Goal: Transaction & Acquisition: Purchase product/service

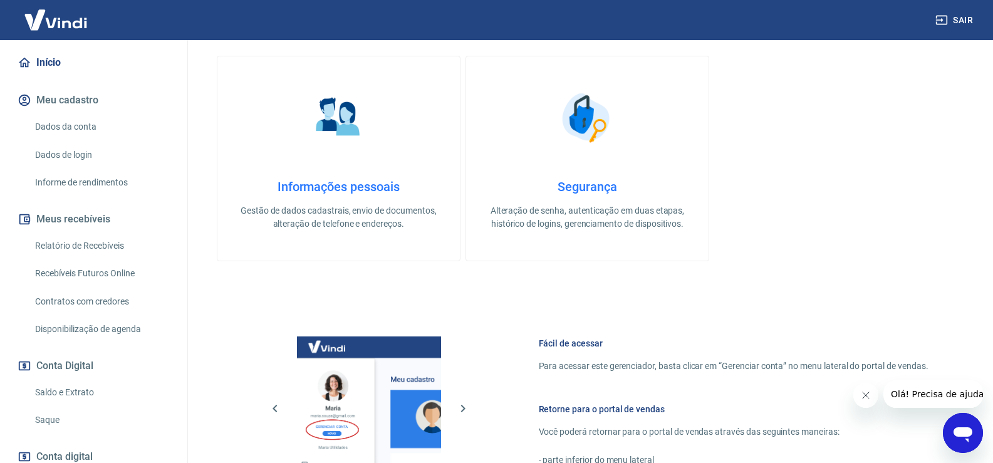
scroll to position [204, 0]
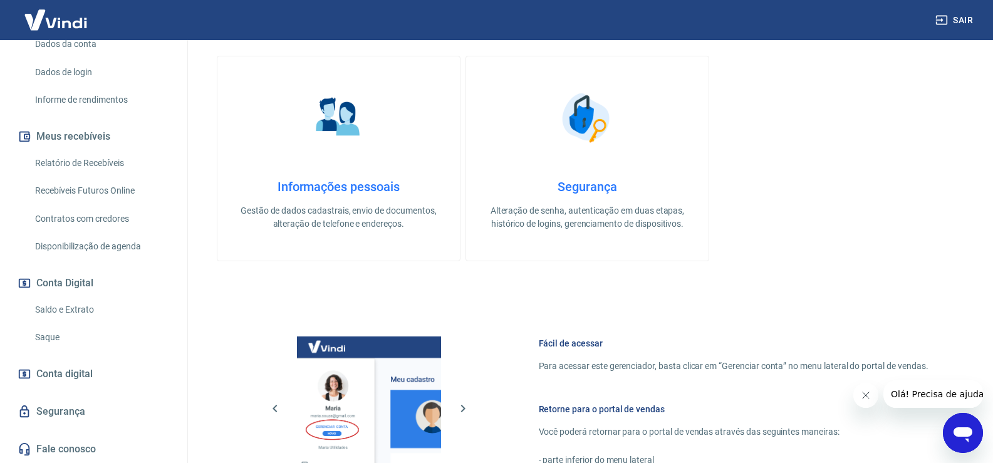
click at [63, 332] on link "Saque" at bounding box center [101, 338] width 142 height 26
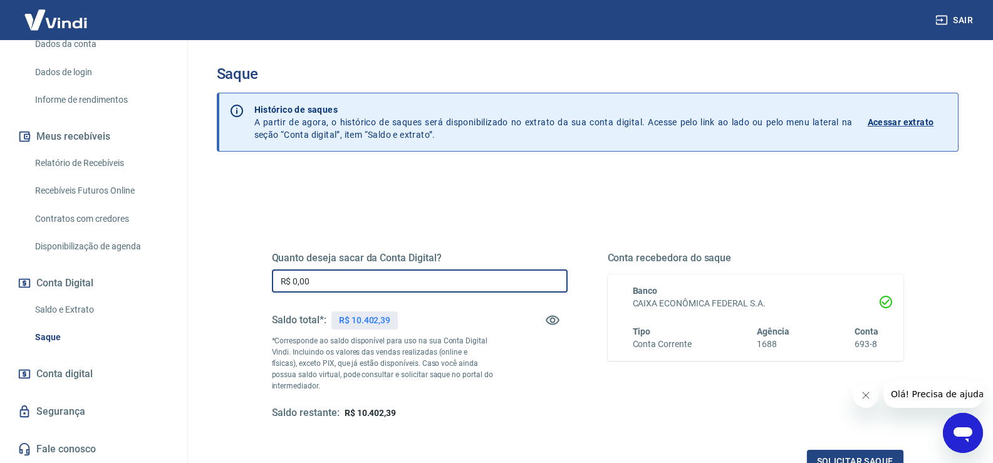
drag, startPoint x: 325, startPoint y: 281, endPoint x: 238, endPoint y: 307, distance: 90.8
click at [198, 283] on div "Saque Histórico de saques A partir de agora, o histórico de saques será disponi…" at bounding box center [588, 284] width 802 height 488
click at [430, 277] on input "R$ 10.402,39" at bounding box center [420, 281] width 296 height 23
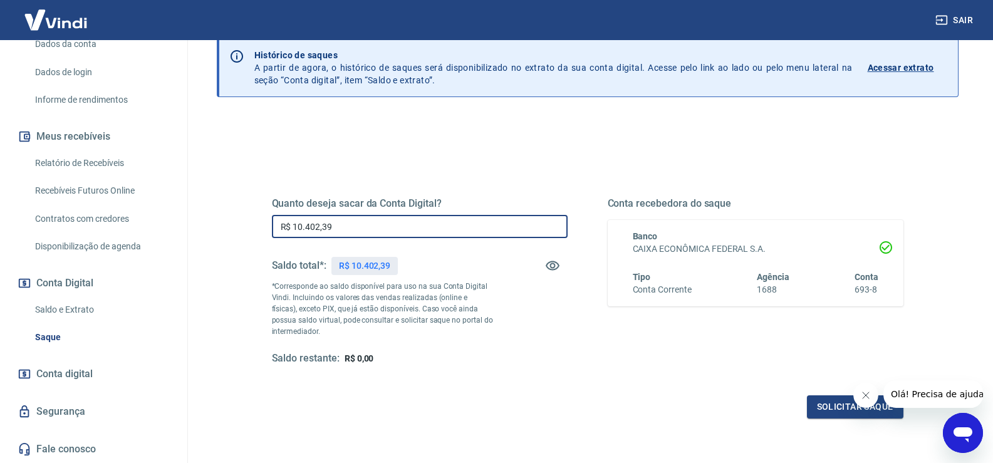
scroll to position [157, 0]
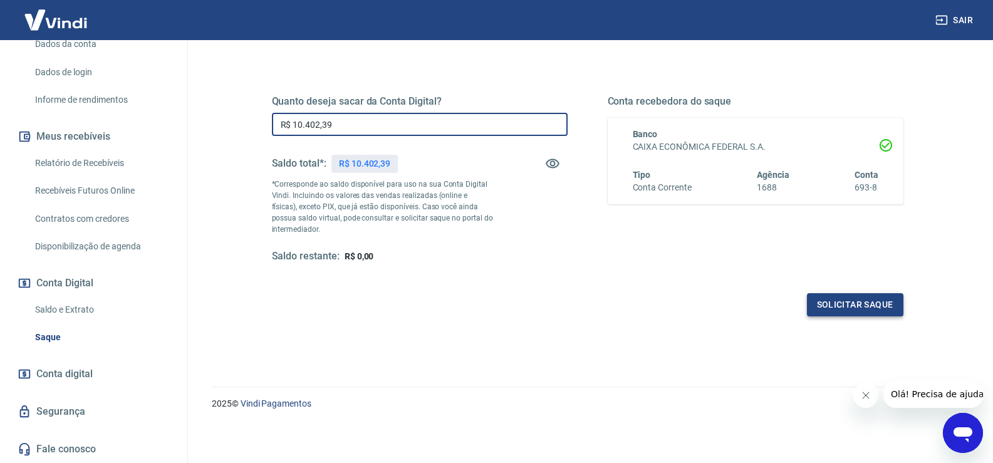
type input "R$ 10.402,39"
click at [859, 301] on button "Solicitar saque" at bounding box center [855, 304] width 97 height 23
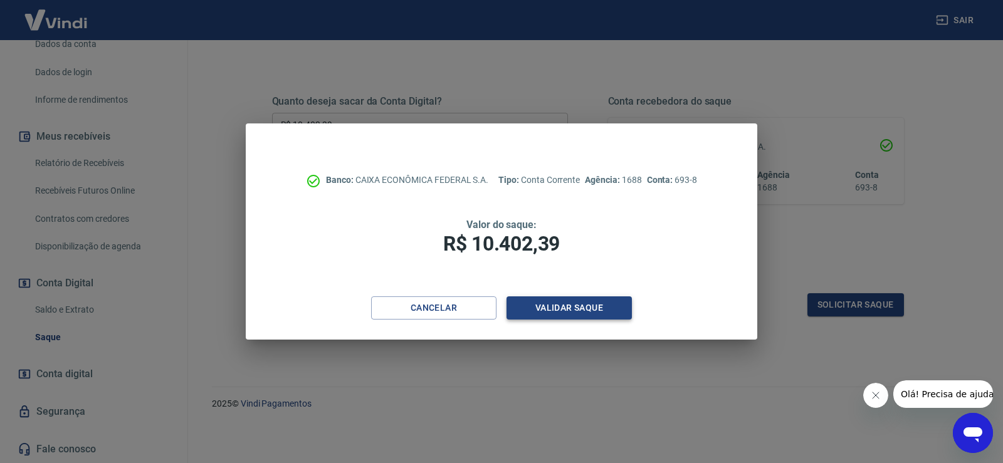
click at [553, 309] on button "Validar saque" at bounding box center [568, 307] width 125 height 23
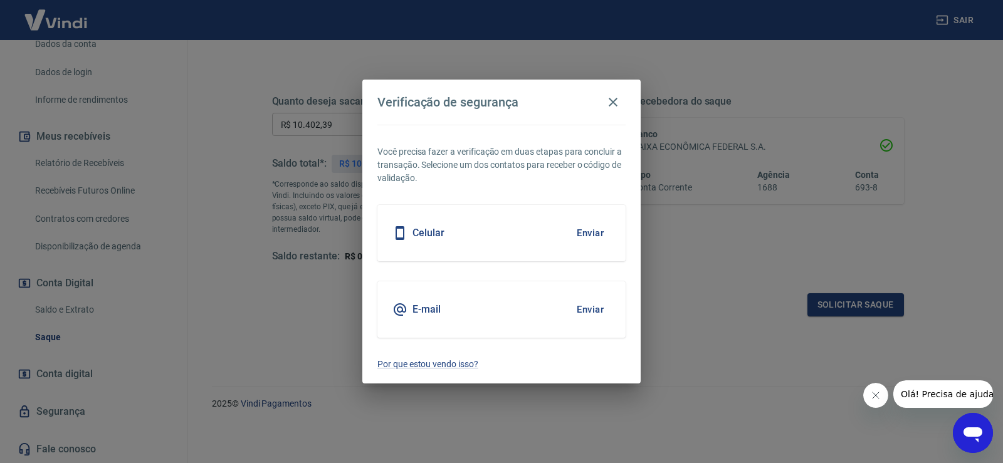
click at [500, 234] on div "Celular Enviar" at bounding box center [501, 233] width 248 height 56
click at [586, 231] on button "Enviar" at bounding box center [590, 233] width 41 height 26
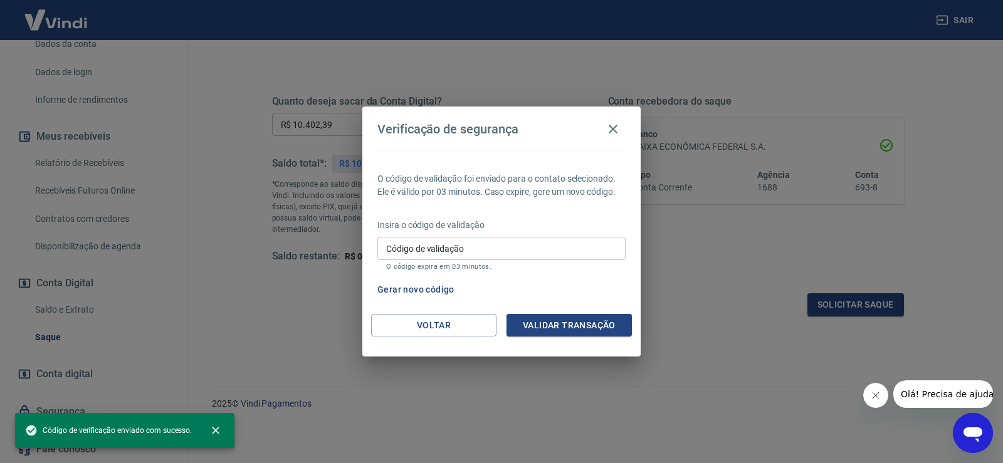
drag, startPoint x: 397, startPoint y: 249, endPoint x: 405, endPoint y: 249, distance: 7.5
click at [397, 249] on div "Código de validação Código de validação O código expira em 03 minutos." at bounding box center [501, 254] width 248 height 34
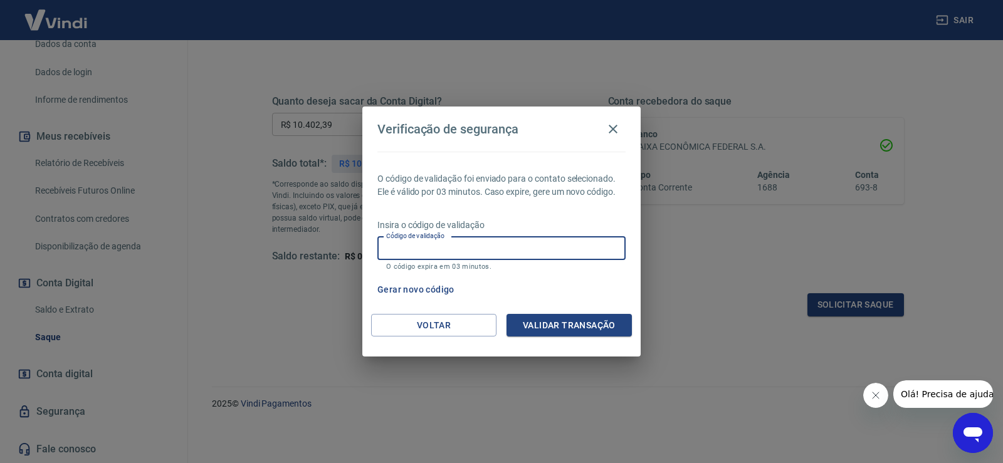
click at [422, 249] on input "Código de validação" at bounding box center [501, 248] width 248 height 23
click at [493, 237] on input "Código de validação" at bounding box center [501, 248] width 248 height 23
click at [688, 286] on div "Verificação de segurança O código de validação foi enviado para o contato selec…" at bounding box center [501, 231] width 1003 height 463
drag, startPoint x: 486, startPoint y: 238, endPoint x: 506, endPoint y: 237, distance: 20.1
click at [486, 238] on input "Código de validação" at bounding box center [501, 248] width 248 height 23
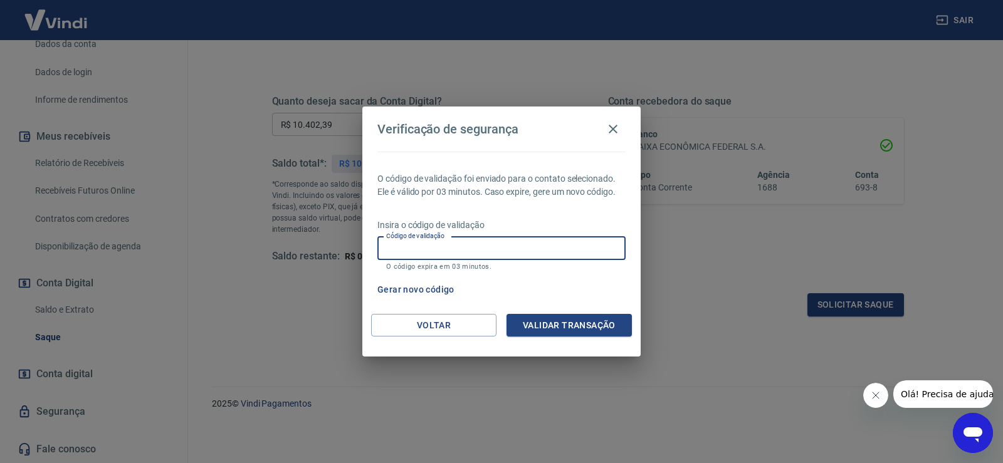
click at [433, 284] on button "Gerar novo código" at bounding box center [415, 289] width 87 height 23
click at [448, 323] on button "Voltar" at bounding box center [433, 325] width 125 height 23
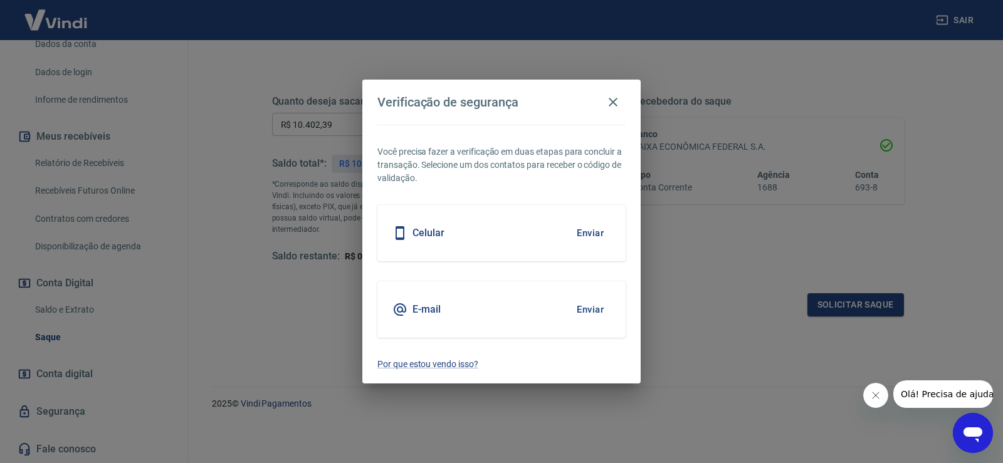
click at [432, 231] on h5 "Celular" at bounding box center [428, 233] width 32 height 13
click at [582, 227] on button "Enviar" at bounding box center [590, 233] width 41 height 26
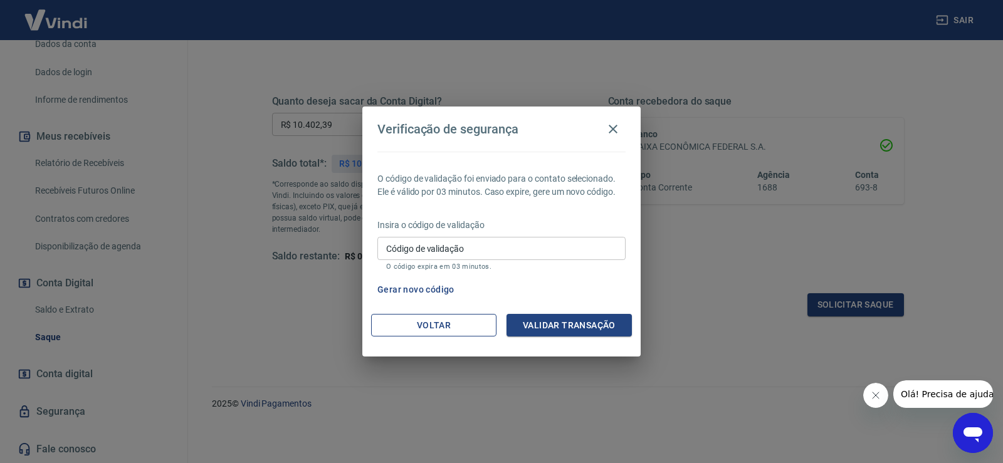
click at [433, 323] on button "Voltar" at bounding box center [433, 325] width 125 height 23
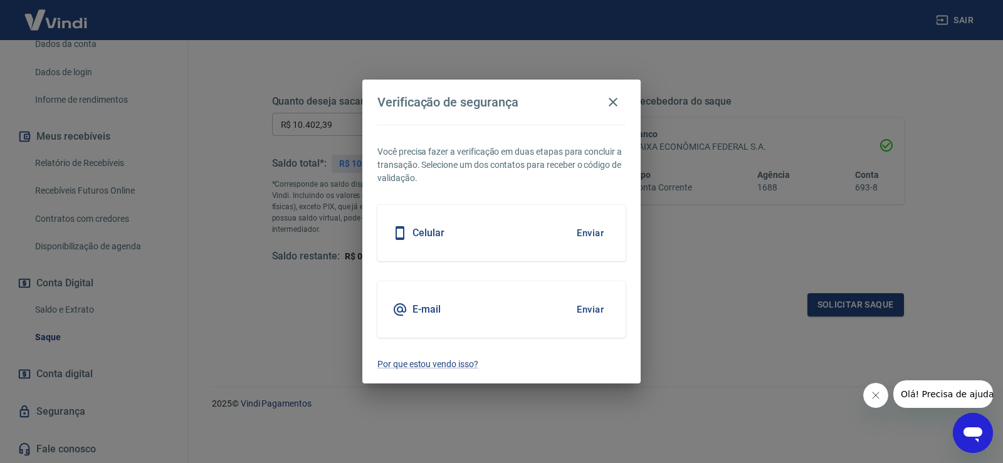
click at [590, 224] on button "Enviar" at bounding box center [590, 233] width 41 height 26
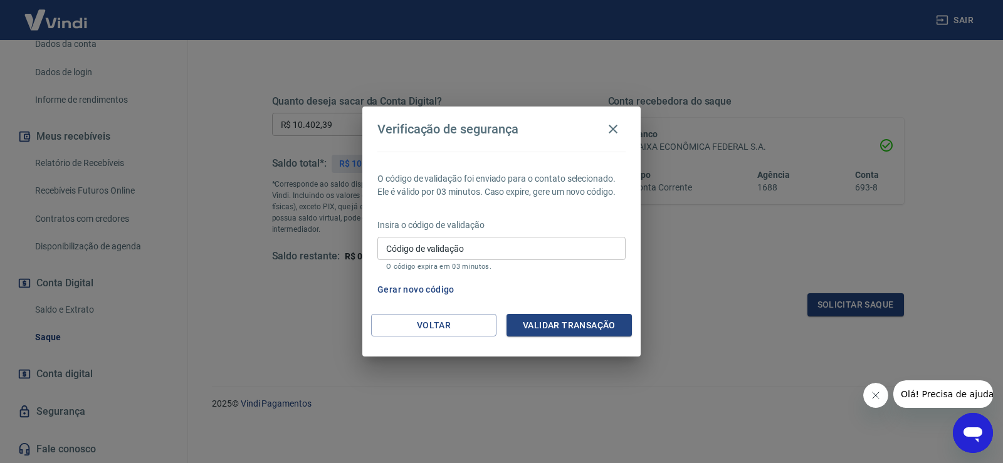
click at [486, 246] on input "Código de validação" at bounding box center [501, 248] width 248 height 23
click at [444, 328] on button "Voltar" at bounding box center [433, 325] width 125 height 23
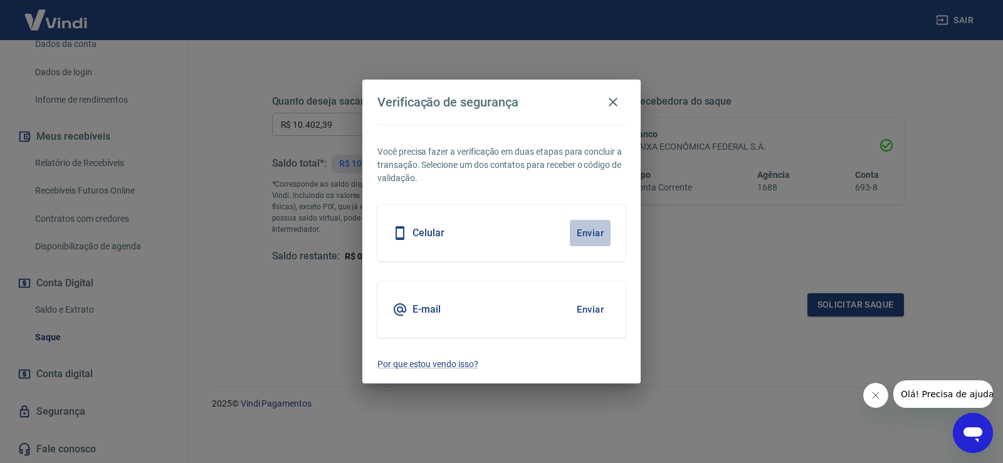
click at [580, 234] on button "Enviar" at bounding box center [590, 233] width 41 height 26
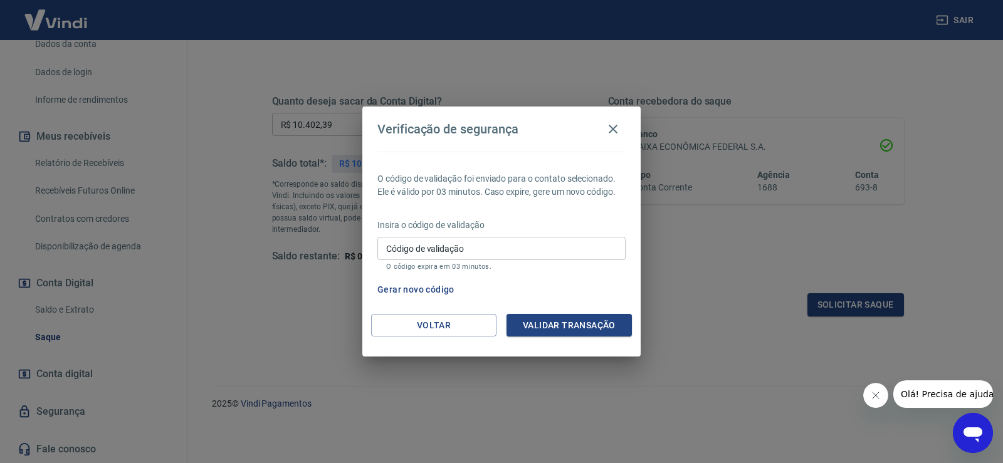
click at [526, 255] on input "Código de validação" at bounding box center [501, 248] width 248 height 23
click at [704, 284] on div "Verificação de segurança O código de validação foi enviado para o contato selec…" at bounding box center [501, 231] width 1003 height 463
click at [431, 323] on button "Voltar" at bounding box center [433, 325] width 125 height 23
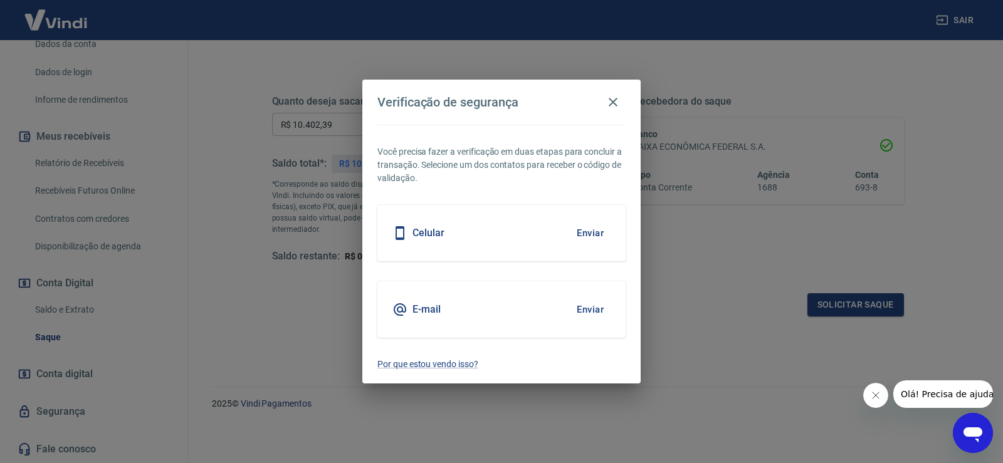
click at [582, 233] on button "Enviar" at bounding box center [590, 233] width 41 height 26
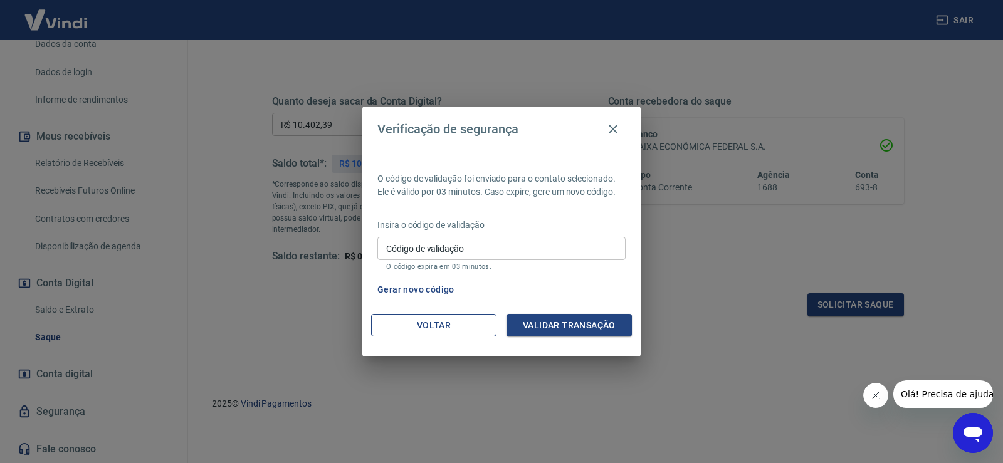
click at [463, 324] on button "Voltar" at bounding box center [433, 325] width 125 height 23
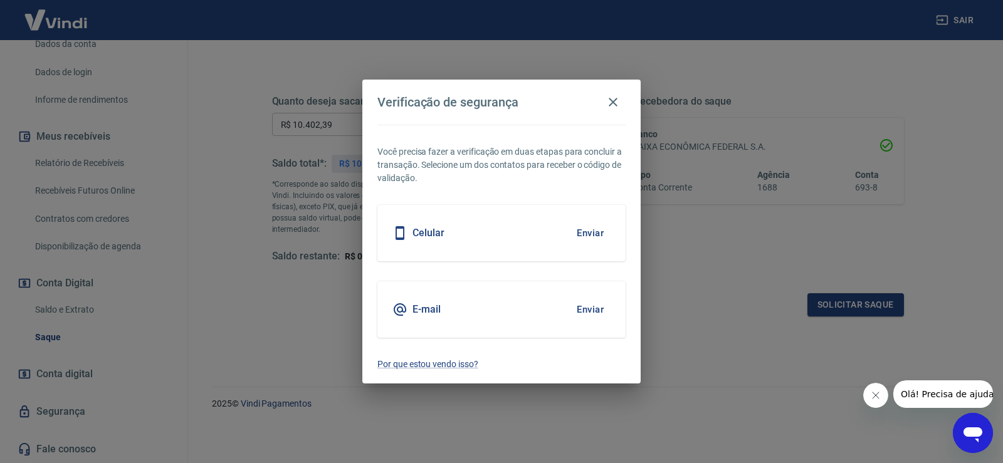
click at [590, 231] on button "Enviar" at bounding box center [590, 233] width 41 height 26
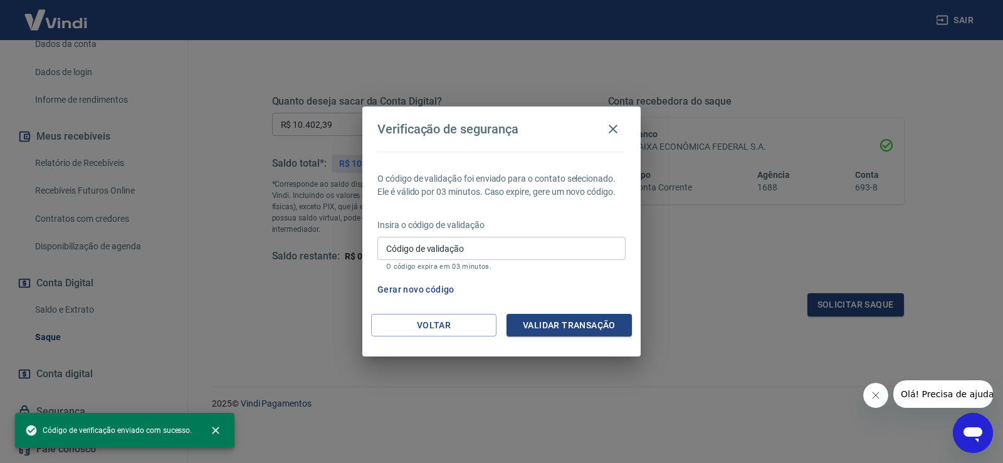
click at [466, 244] on input "Código de validação" at bounding box center [501, 248] width 248 height 23
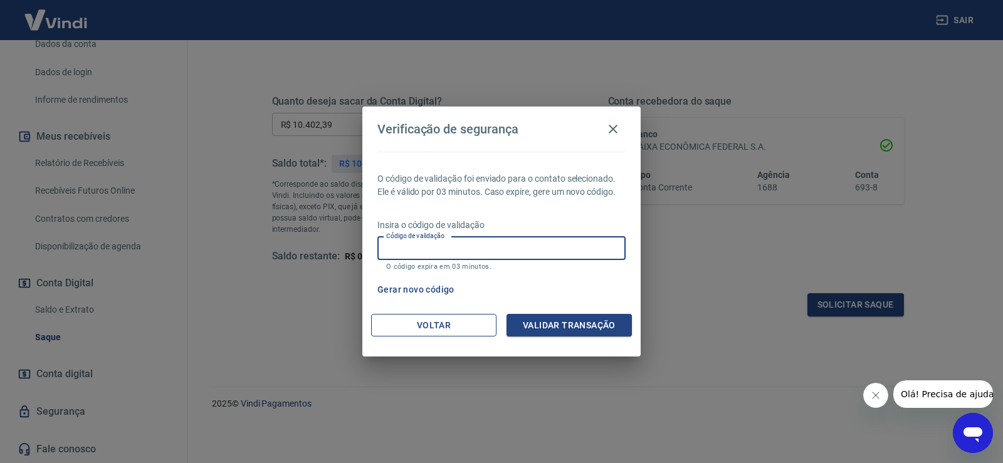
click at [412, 328] on button "Voltar" at bounding box center [433, 325] width 125 height 23
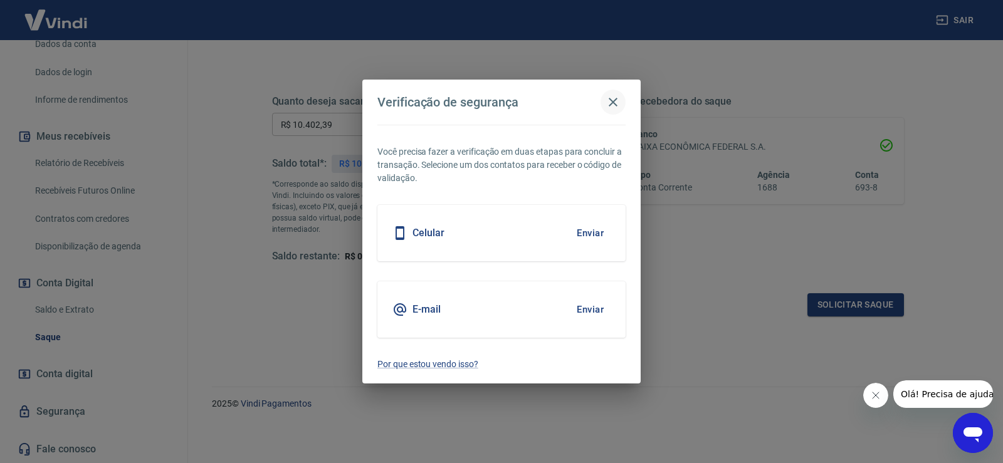
click at [611, 103] on icon "button" at bounding box center [612, 102] width 15 height 15
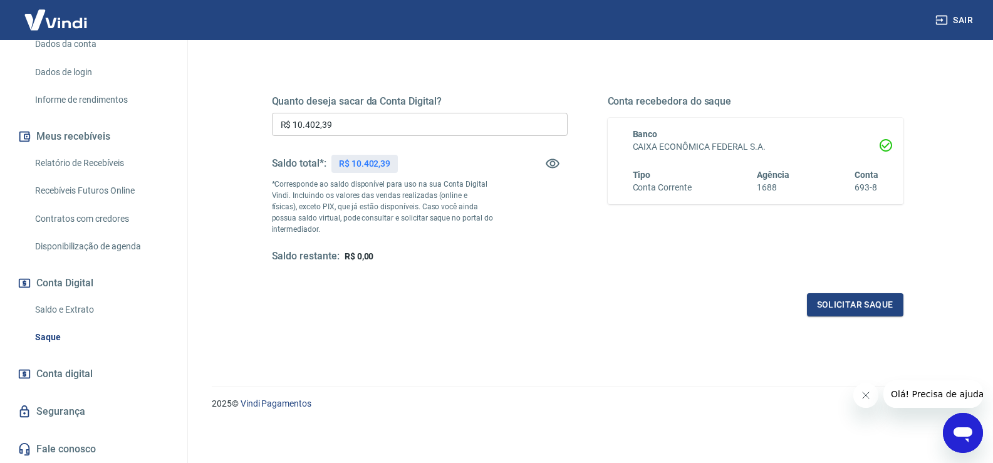
click at [81, 411] on link "Segurança" at bounding box center [93, 412] width 157 height 28
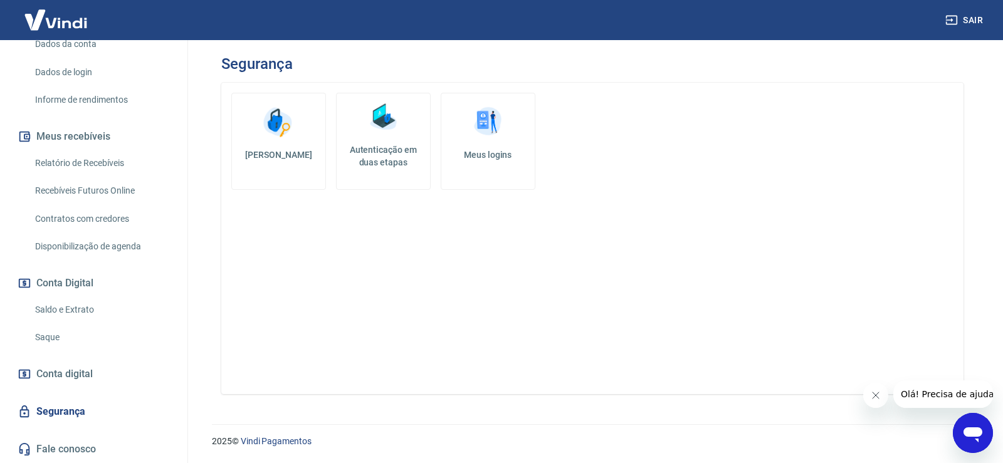
click at [84, 341] on link "Saque" at bounding box center [101, 338] width 142 height 26
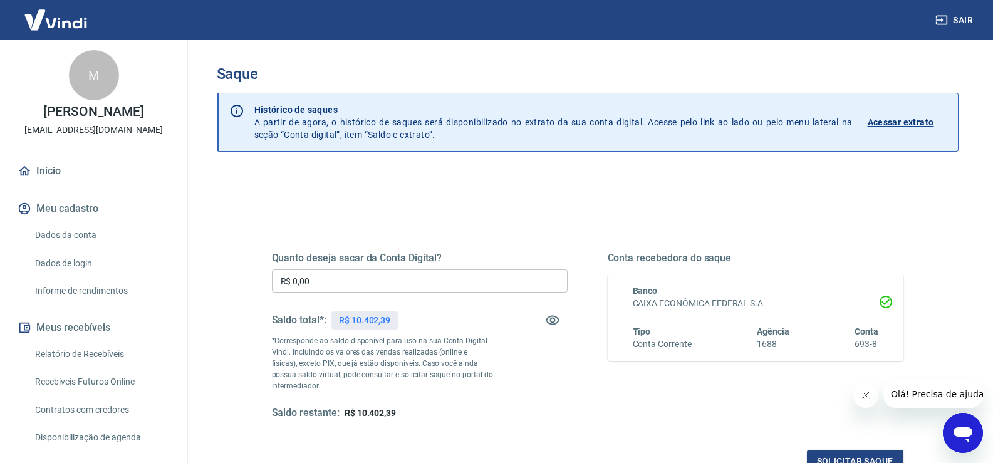
click at [84, 248] on link "Dados da conta" at bounding box center [101, 236] width 142 height 26
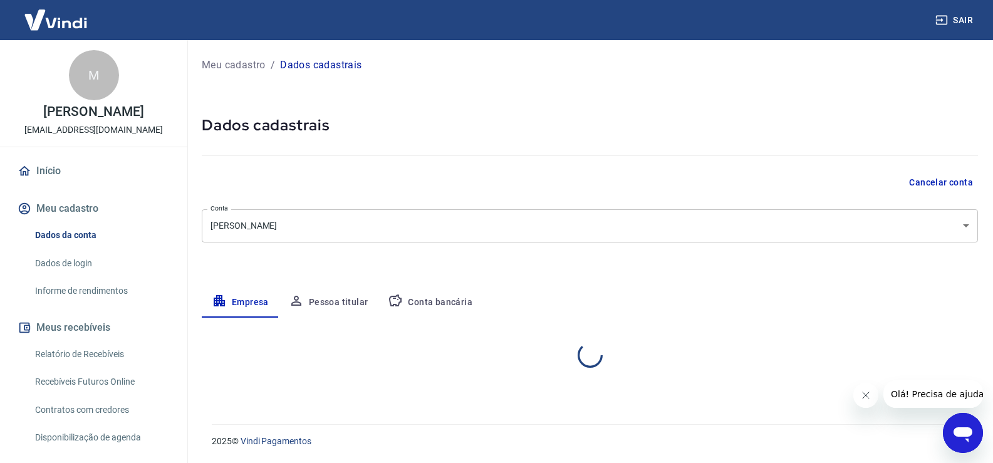
select select "MG"
select select "business"
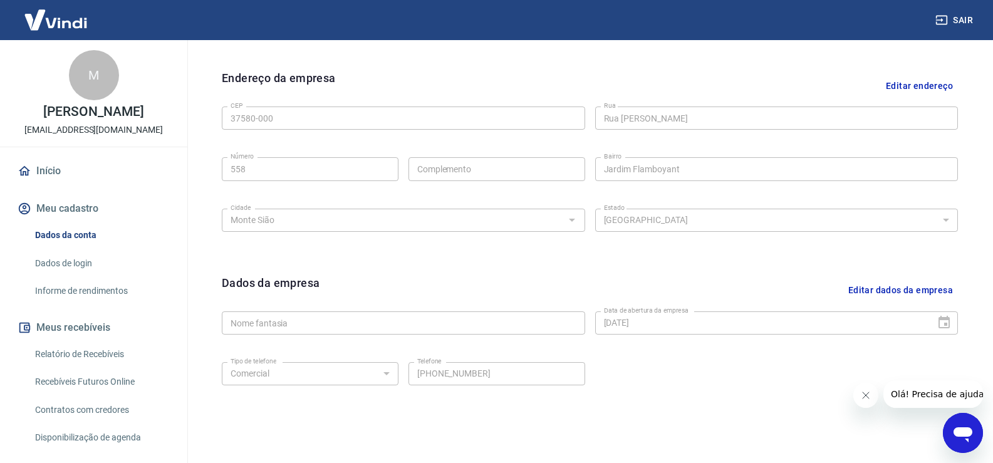
scroll to position [315, 0]
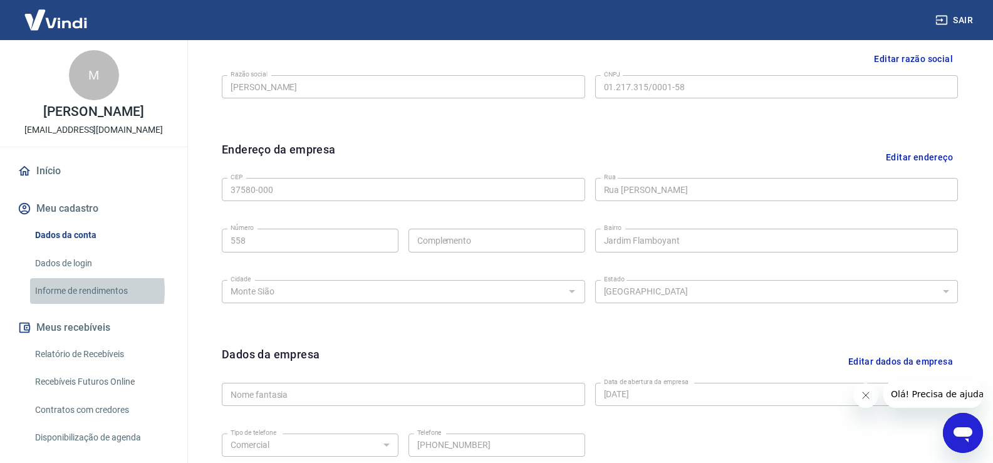
click at [65, 304] on link "Informe de rendimentos" at bounding box center [101, 291] width 142 height 26
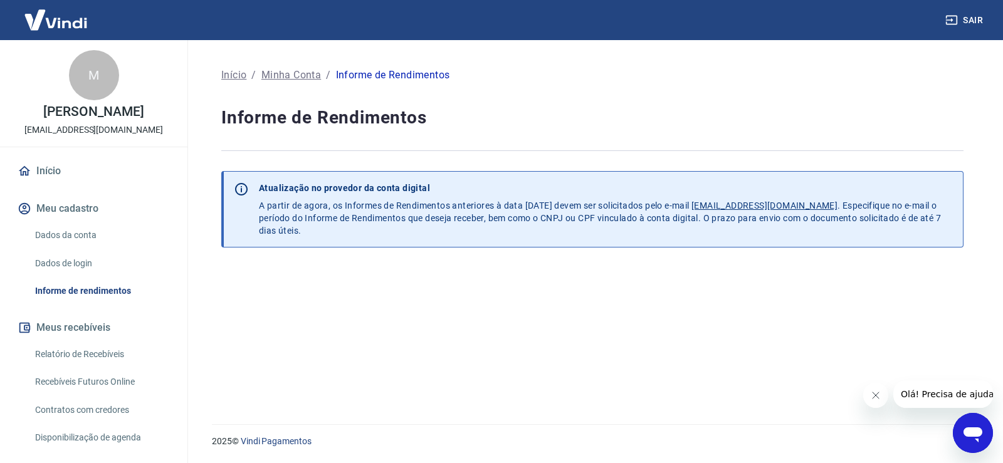
click at [76, 276] on link "Dados de login" at bounding box center [101, 264] width 142 height 26
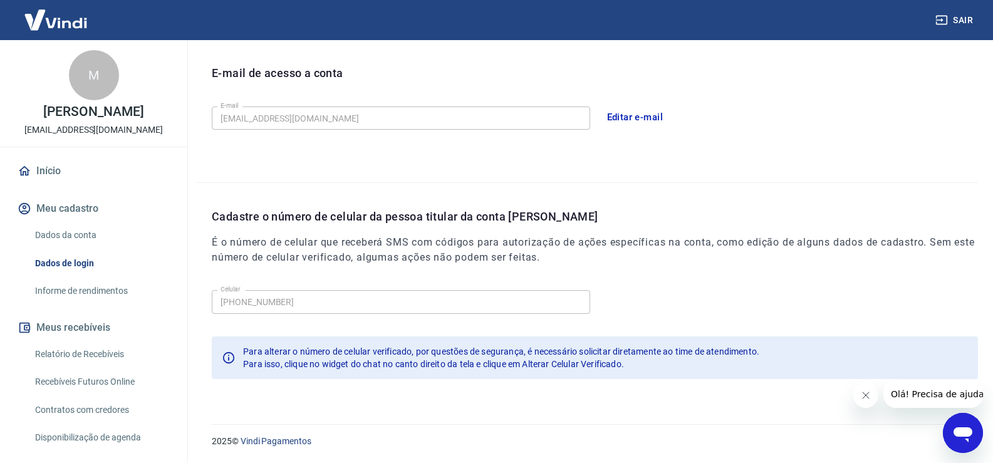
scroll to position [188, 0]
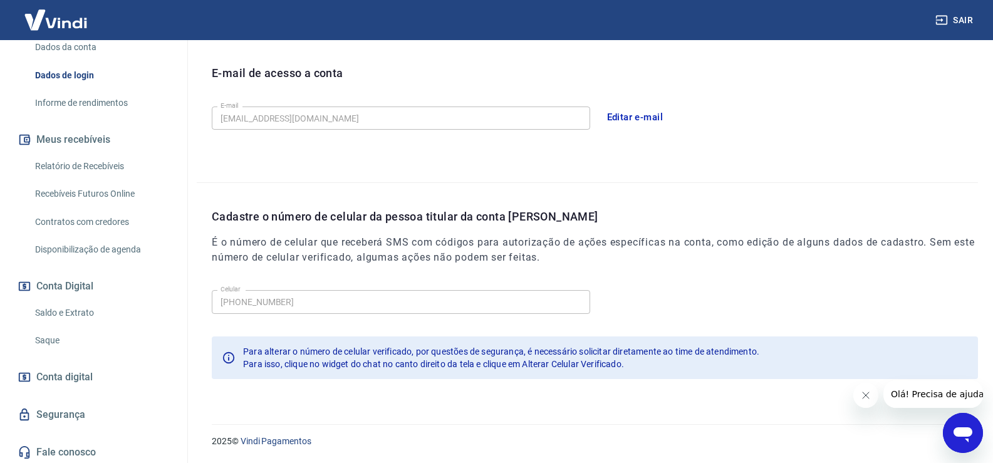
click at [70, 353] on link "Saque" at bounding box center [101, 341] width 142 height 26
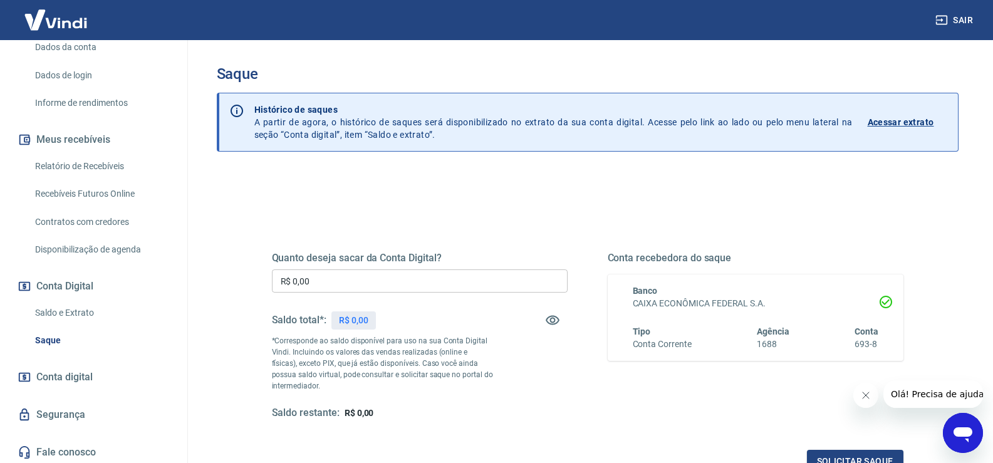
click at [407, 283] on input "R$ 0,00" at bounding box center [420, 281] width 296 height 23
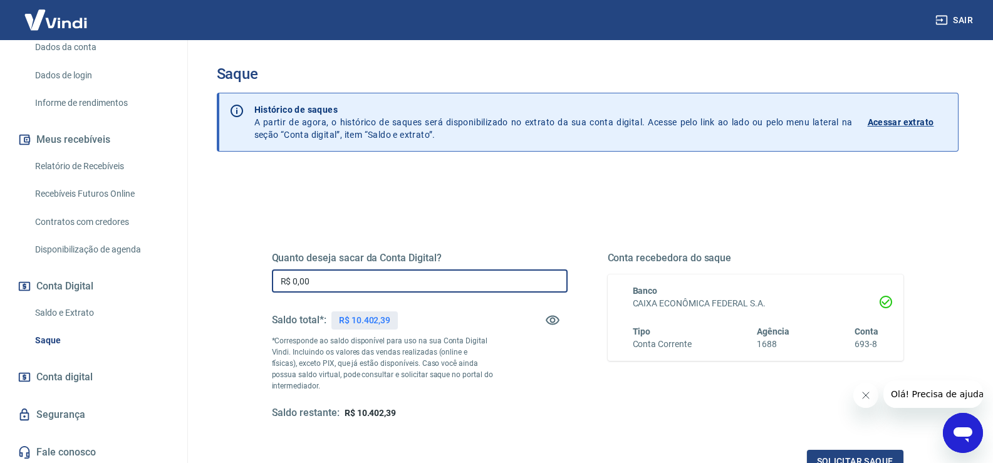
drag, startPoint x: 356, startPoint y: 281, endPoint x: 213, endPoint y: 280, distance: 142.9
click at [212, 279] on div "Saque Histórico de saques A partir de agora, o histórico de saques será disponi…" at bounding box center [588, 284] width 772 height 488
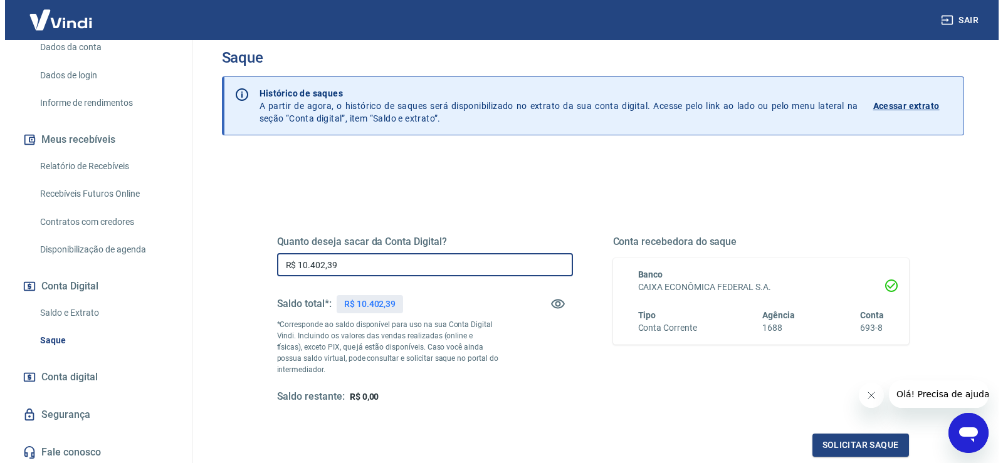
scroll to position [125, 0]
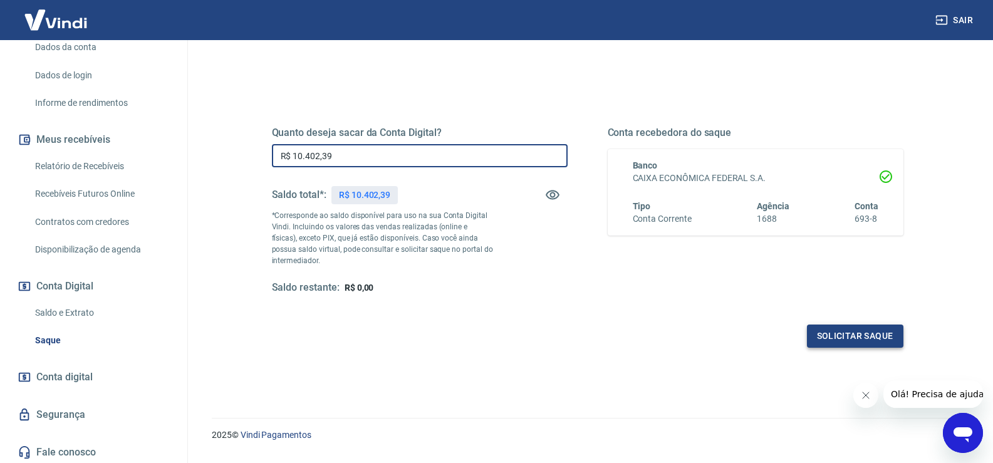
type input "R$ 10.402,39"
click at [854, 332] on button "Solicitar saque" at bounding box center [855, 336] width 97 height 23
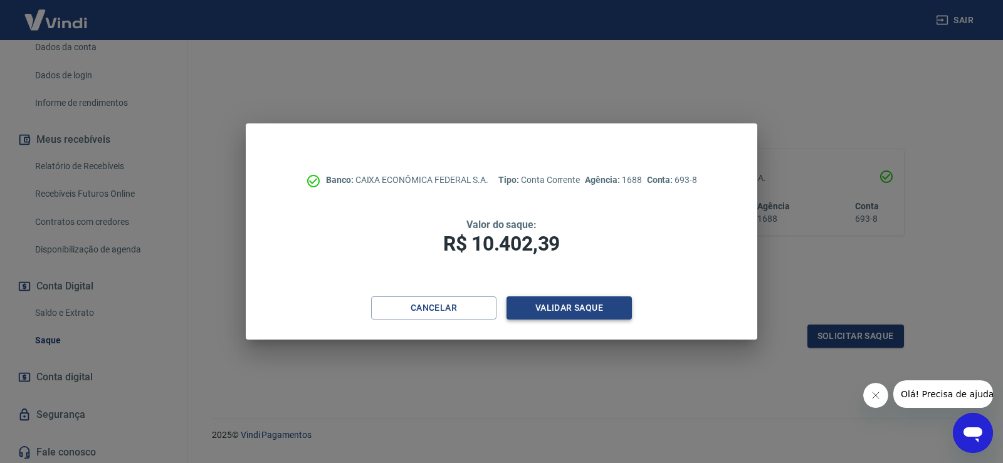
click at [540, 313] on button "Validar saque" at bounding box center [568, 307] width 125 height 23
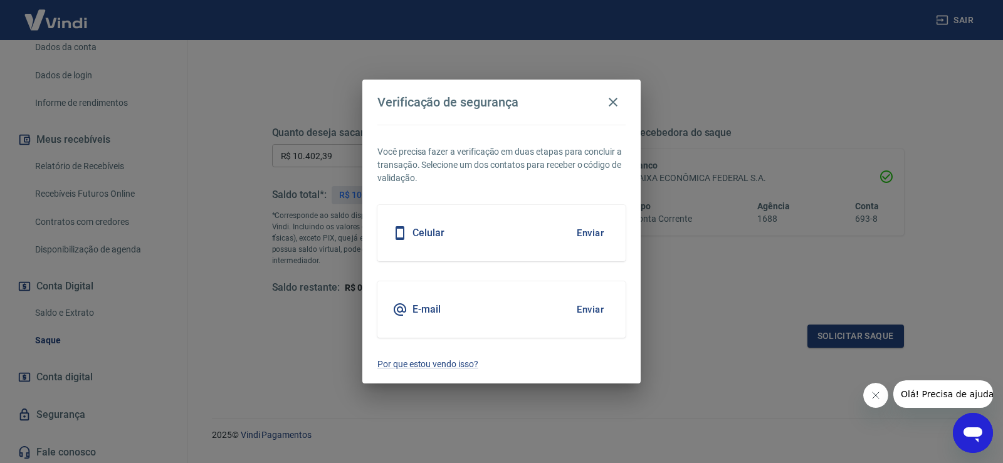
click at [589, 235] on button "Enviar" at bounding box center [590, 233] width 41 height 26
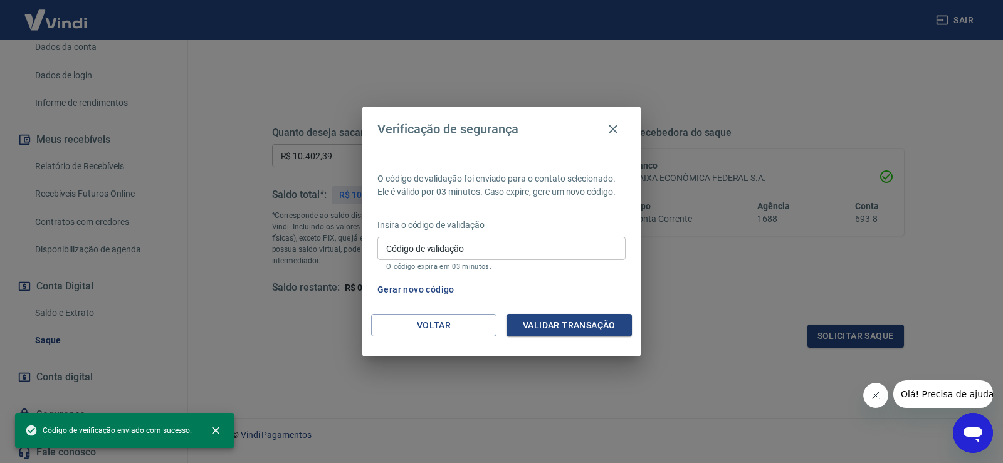
drag, startPoint x: 489, startPoint y: 251, endPoint x: 501, endPoint y: 261, distance: 15.7
click at [489, 251] on input "Código de validação" at bounding box center [501, 248] width 248 height 23
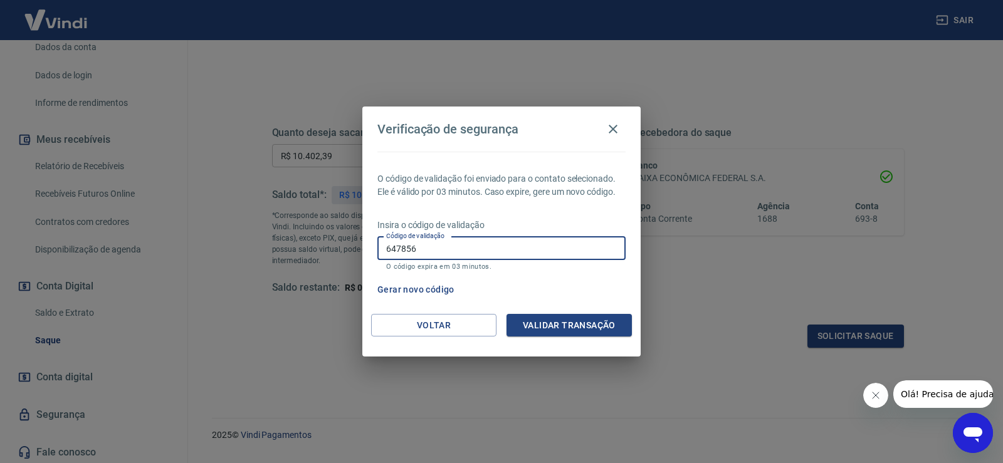
type input "647856"
click at [582, 323] on button "Validar transação" at bounding box center [568, 325] width 125 height 23
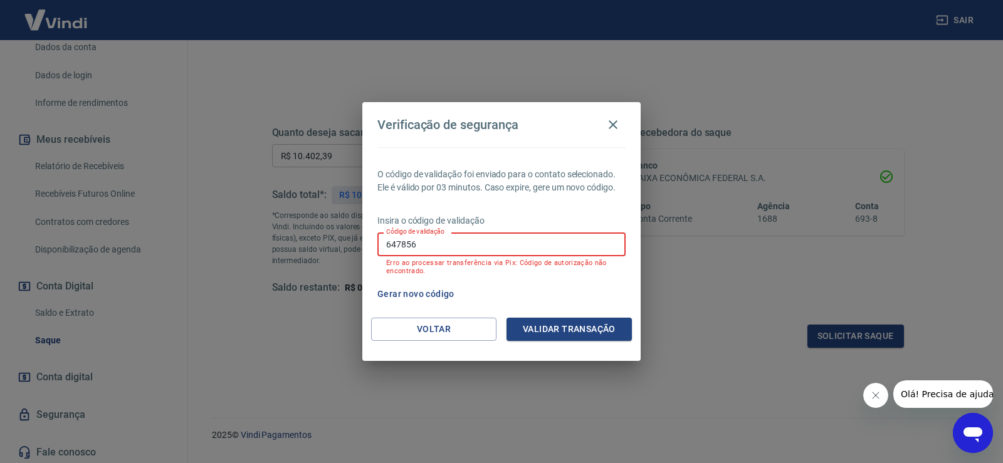
drag, startPoint x: 424, startPoint y: 237, endPoint x: 361, endPoint y: 253, distance: 65.2
click at [348, 243] on div "Verificação de segurança O código de validação foi enviado para o contato selec…" at bounding box center [501, 231] width 1003 height 463
drag, startPoint x: 563, startPoint y: 332, endPoint x: 570, endPoint y: 338, distance: 8.4
click at [563, 331] on button "Validar transação" at bounding box center [568, 329] width 125 height 23
drag, startPoint x: 442, startPoint y: 245, endPoint x: 578, endPoint y: 353, distance: 173.9
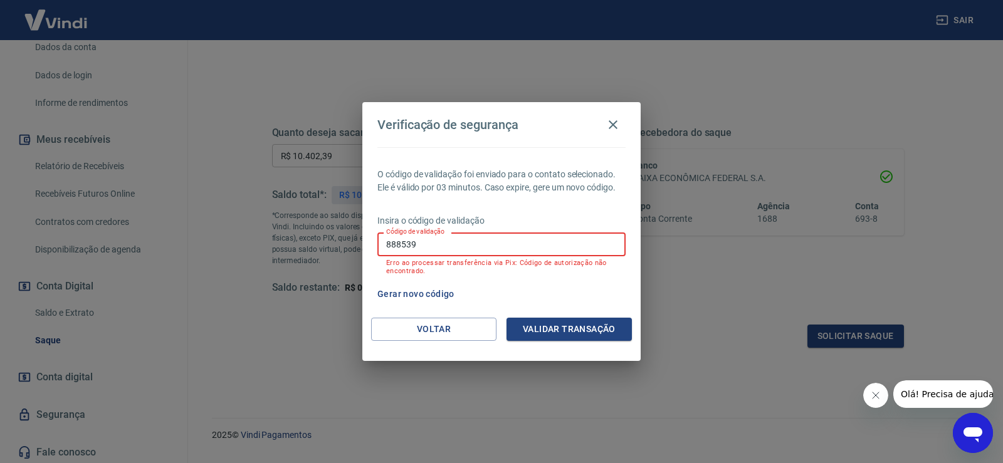
click at [265, 241] on div "Verificação de segurança O código de validação foi enviado para o contato selec…" at bounding box center [501, 231] width 1003 height 463
type input "888539"
click at [602, 333] on button "Validar transação" at bounding box center [568, 329] width 125 height 23
drag, startPoint x: 434, startPoint y: 249, endPoint x: 352, endPoint y: 256, distance: 82.4
click at [353, 255] on div "Verificação de segurança O código de validação foi enviado para o contato selec…" at bounding box center [501, 231] width 1003 height 463
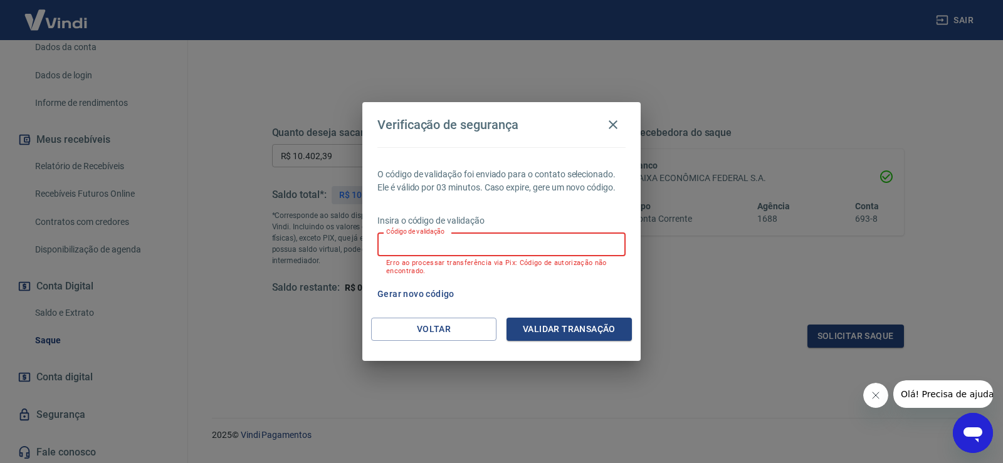
click at [409, 292] on button "Gerar novo código" at bounding box center [415, 294] width 87 height 23
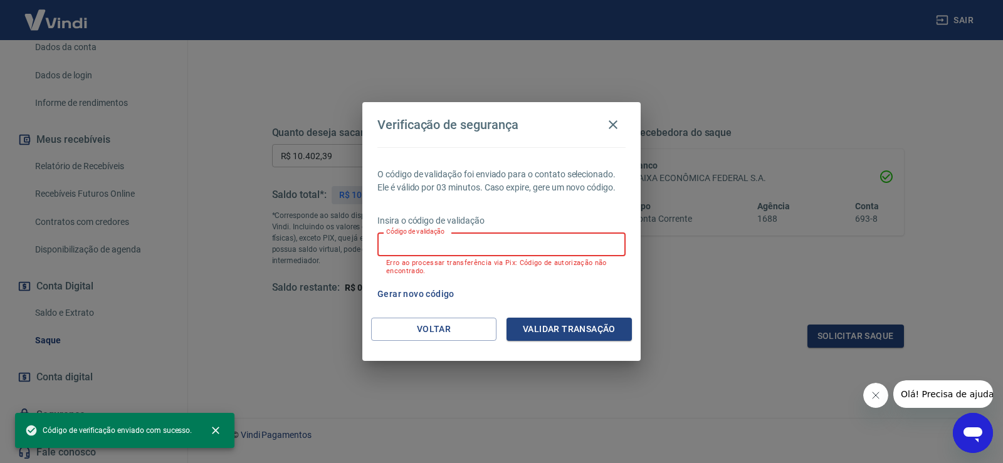
click at [456, 246] on input "Código de validação" at bounding box center [501, 244] width 248 height 23
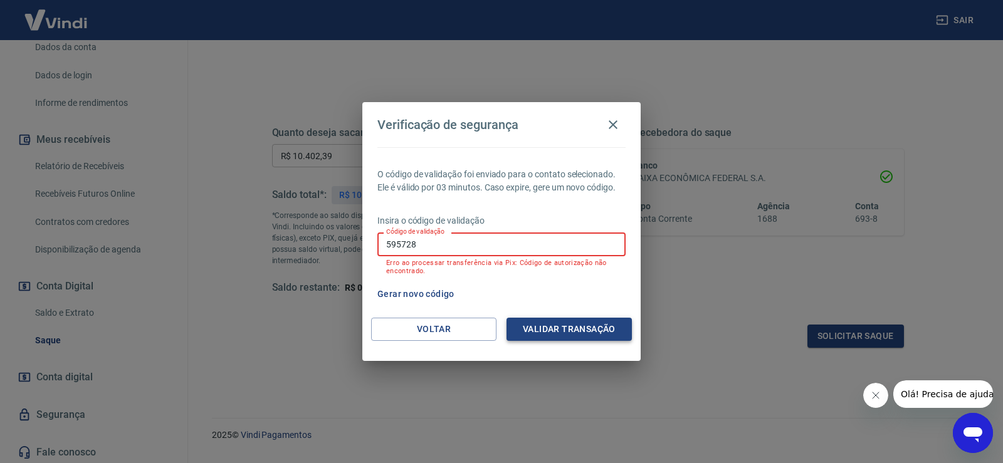
type input "595728"
click at [610, 330] on button "Validar transação" at bounding box center [568, 329] width 125 height 23
drag, startPoint x: 424, startPoint y: 244, endPoint x: 285, endPoint y: 271, distance: 141.8
click at [286, 270] on div "Verificação de segurança O código de validação foi enviado para o contato selec…" at bounding box center [501, 231] width 1003 height 463
click at [457, 332] on button "Voltar" at bounding box center [433, 329] width 125 height 23
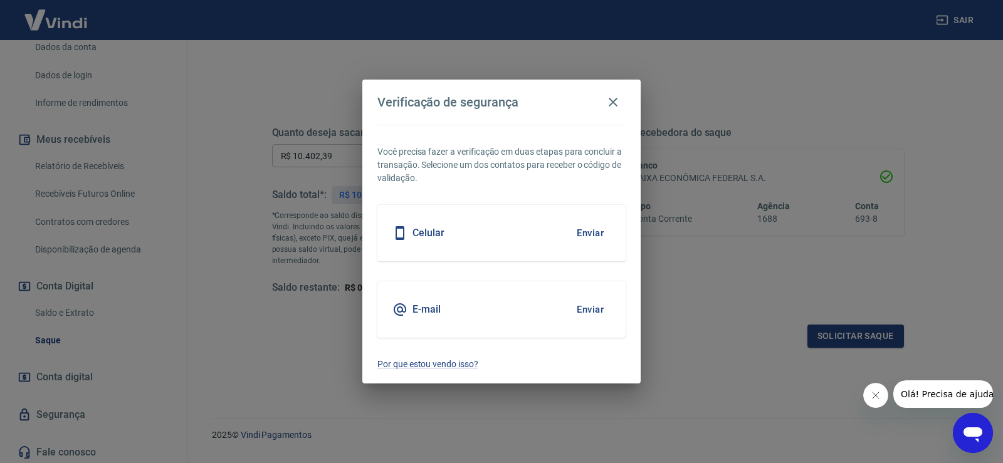
drag, startPoint x: 975, startPoint y: 426, endPoint x: 989, endPoint y: 440, distance: 20.4
click at [974, 426] on icon "Abrir janela de mensagens" at bounding box center [972, 433] width 23 height 23
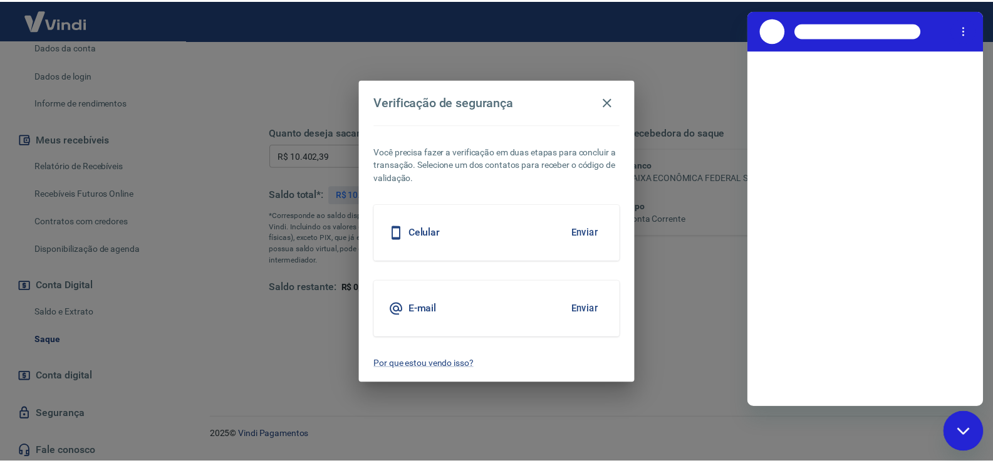
scroll to position [0, 0]
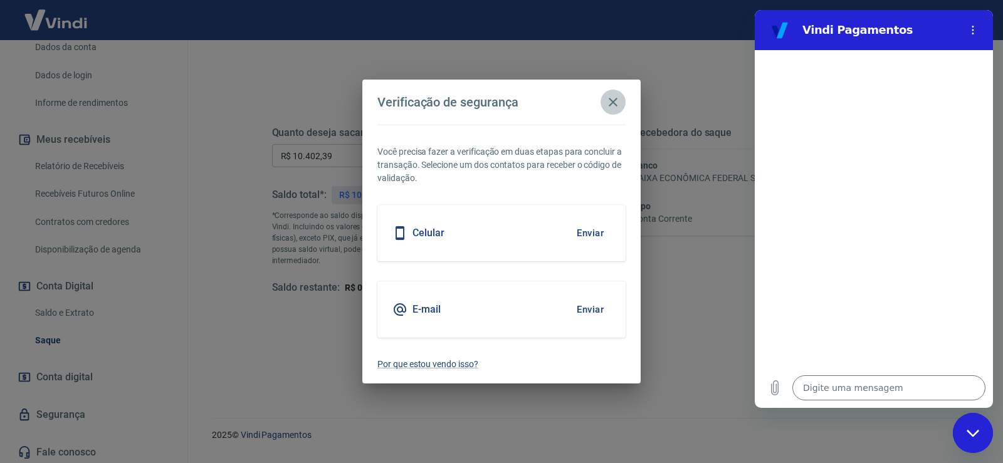
click at [612, 100] on icon "button" at bounding box center [612, 102] width 15 height 15
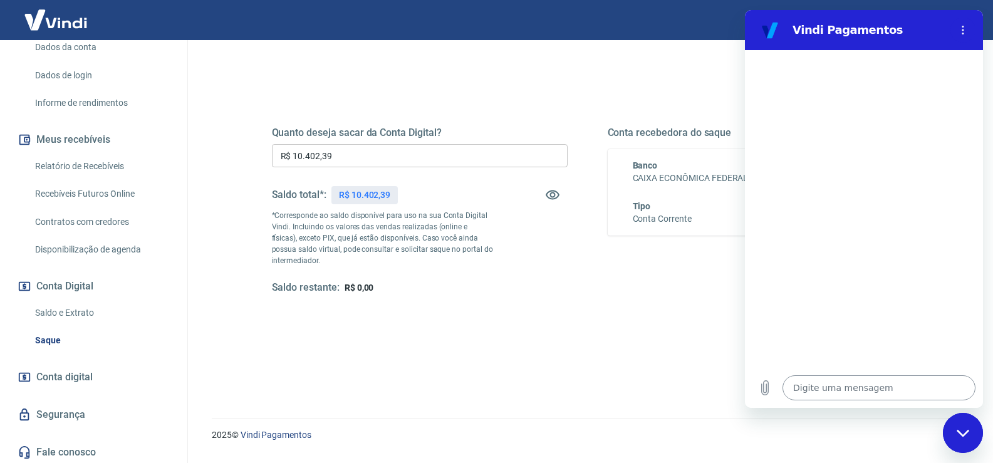
click at [887, 389] on textarea at bounding box center [879, 387] width 193 height 25
type textarea "V"
type textarea "x"
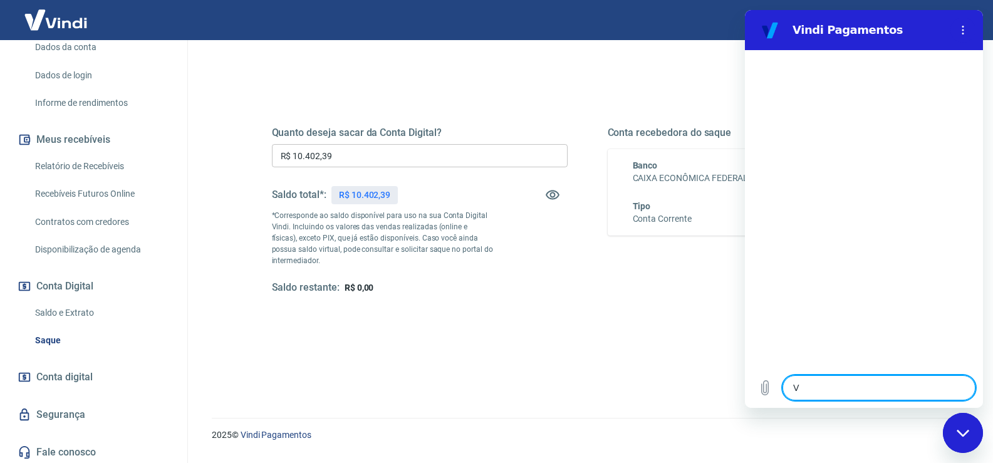
type textarea "VA"
type textarea "x"
type textarea "VAL"
type textarea "x"
type textarea "VALI"
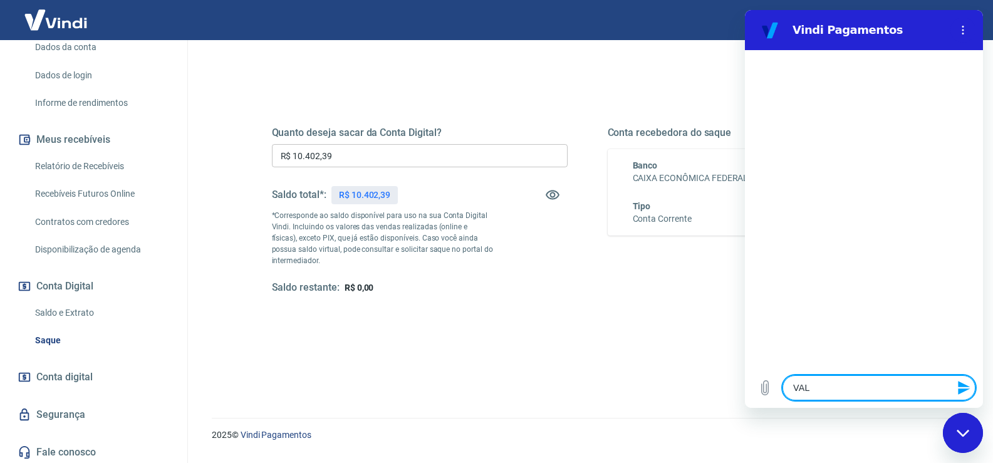
type textarea "x"
type textarea "VALID"
type textarea "x"
type textarea "VALIDA"
type textarea "x"
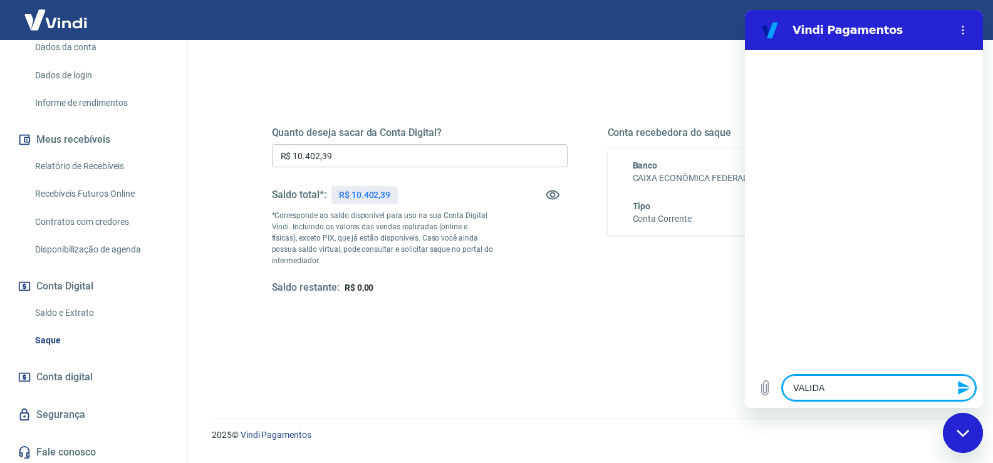
type textarea "VALIDAR"
type textarea "x"
type textarea "VALIDAR"
type textarea "x"
type textarea "VALIDAR T"
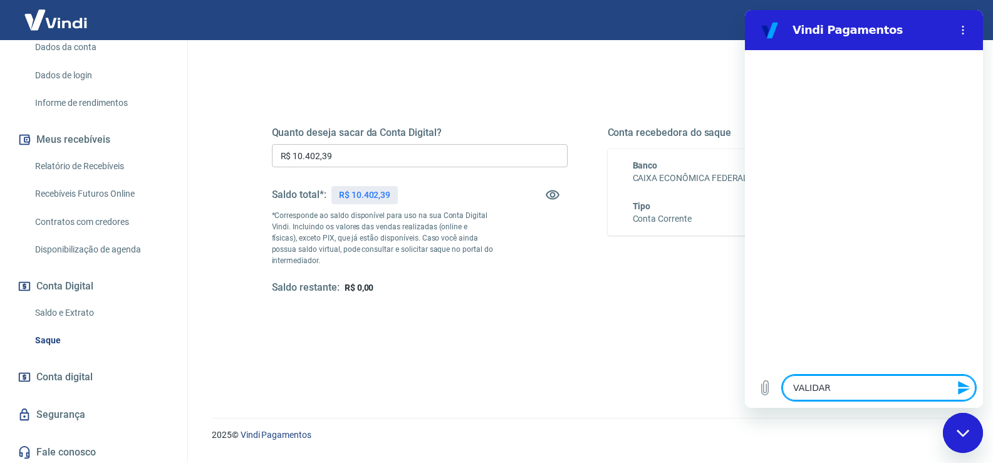
type textarea "x"
type textarea "VALIDAR TR"
type textarea "x"
type textarea "VALIDAR TRA"
type textarea "x"
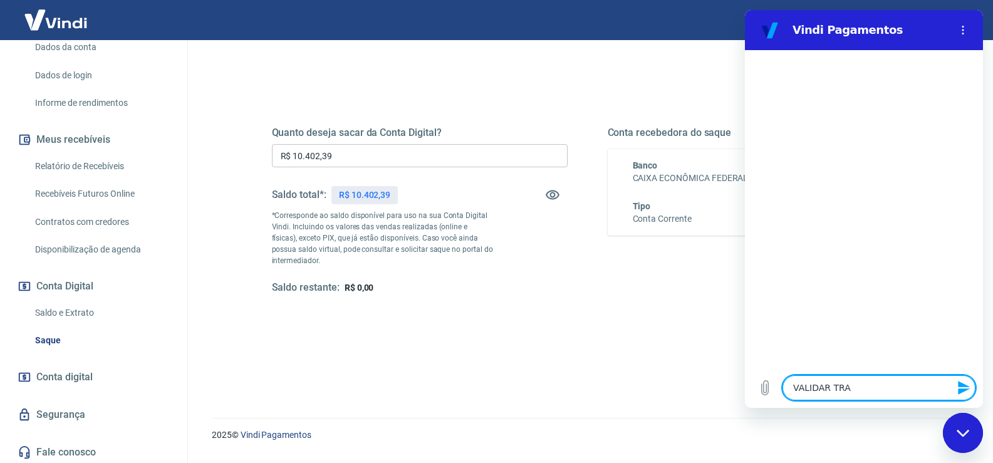
type textarea "VALIDAR TRAN"
type textarea "x"
type textarea "VALIDAR TRANS"
type textarea "x"
type textarea "VALIDAR TRANSA"
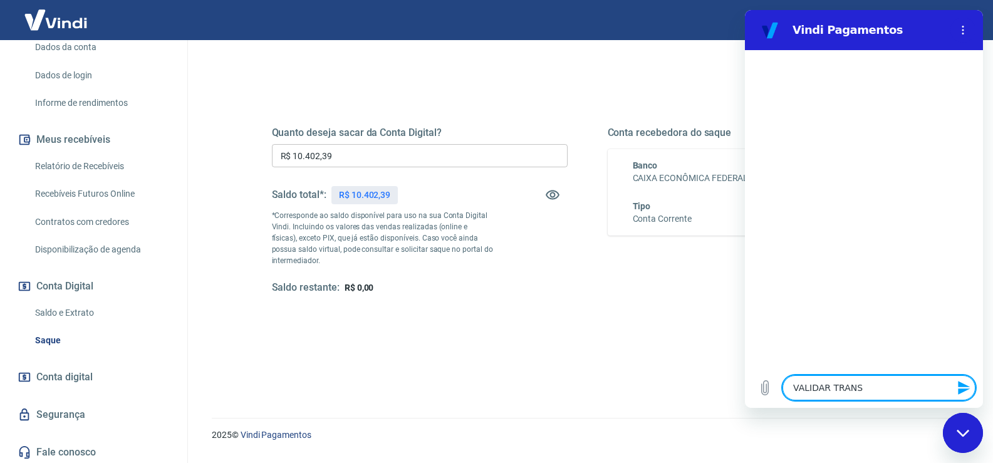
type textarea "x"
type textarea "VALIDAR TRANSAÇ"
type textarea "x"
type textarea "VALIDAR TRANSAÇÃ"
type textarea "x"
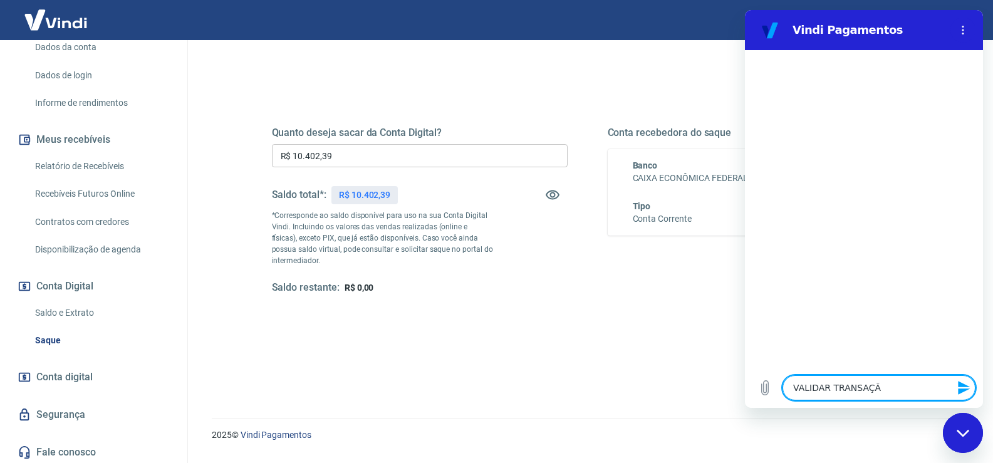
type textarea "VALIDAR TRANSAÇÃO"
type textarea "x"
type textarea "VALIDAR TRANSAÇÃO"
click at [956, 387] on button "Enviar mensagem" at bounding box center [963, 387] width 25 height 25
type textarea "x"
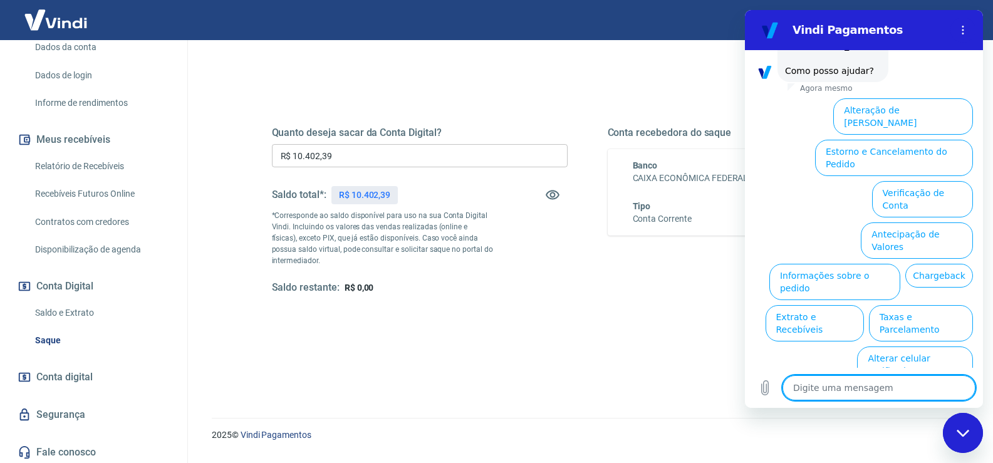
scroll to position [73, 0]
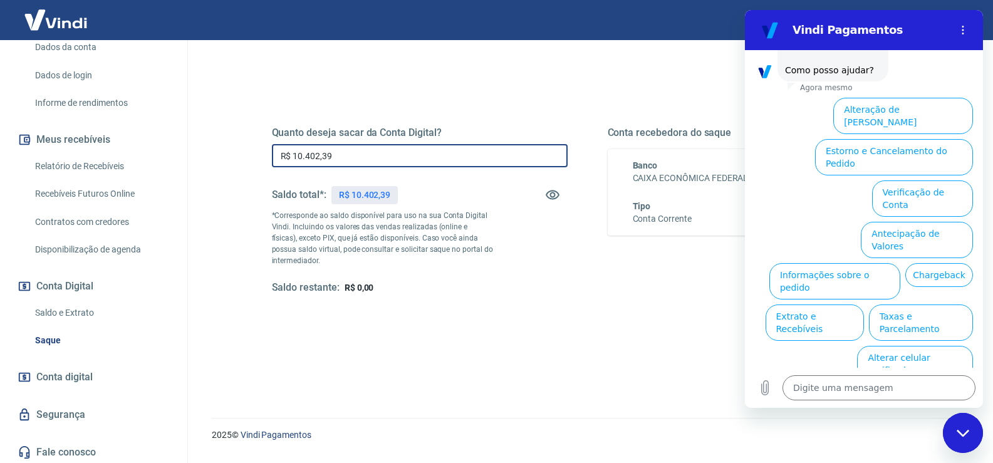
drag, startPoint x: 344, startPoint y: 159, endPoint x: 267, endPoint y: 186, distance: 81.7
click at [224, 155] on div "Quanto deseja sacar da Conta Digital? R$ 10.402,39 ​ Saldo total*: R$ 10.402,39…" at bounding box center [588, 270] width 742 height 448
type input "R$ 0,00"
click at [494, 383] on div "Quanto deseja sacar da Conta Digital? R$ 0,00 ​ Saldo total*: R$ 10.402,39 *Cor…" at bounding box center [588, 270] width 742 height 448
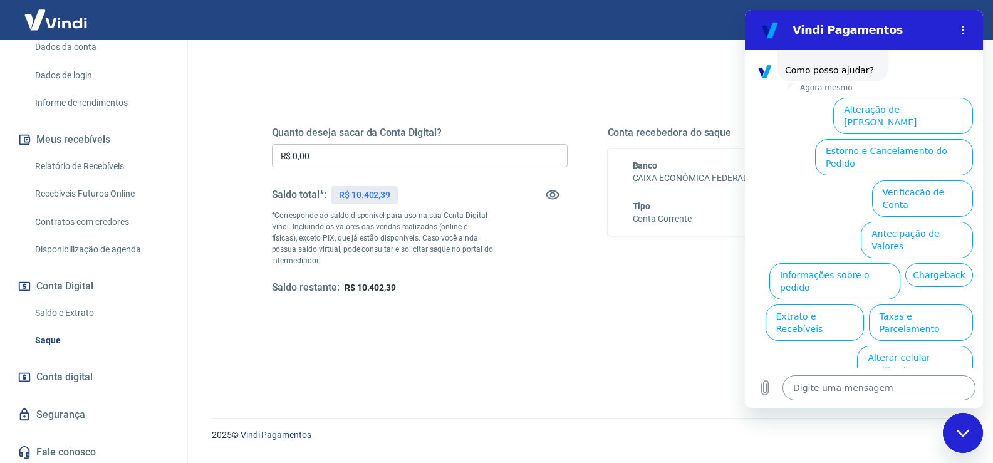
click at [851, 395] on textarea at bounding box center [879, 387] width 193 height 25
click at [918, 346] on button "Alterar celular verificado" at bounding box center [915, 364] width 116 height 36
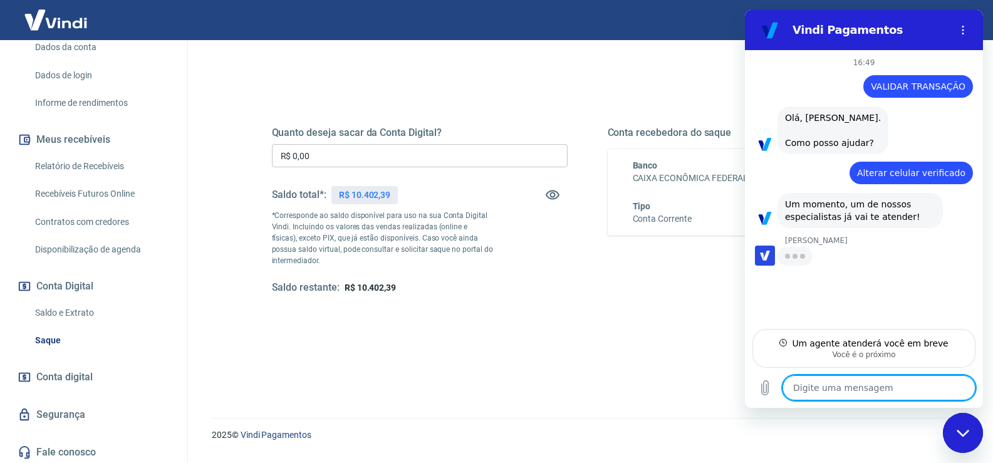
type textarea "x"
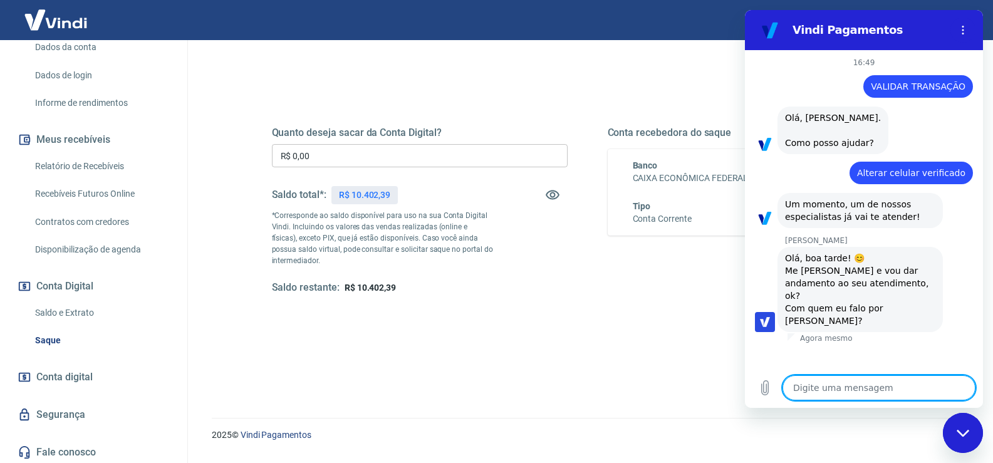
type textarea "A"
type textarea "x"
type textarea "AN"
type textarea "x"
type textarea "AND"
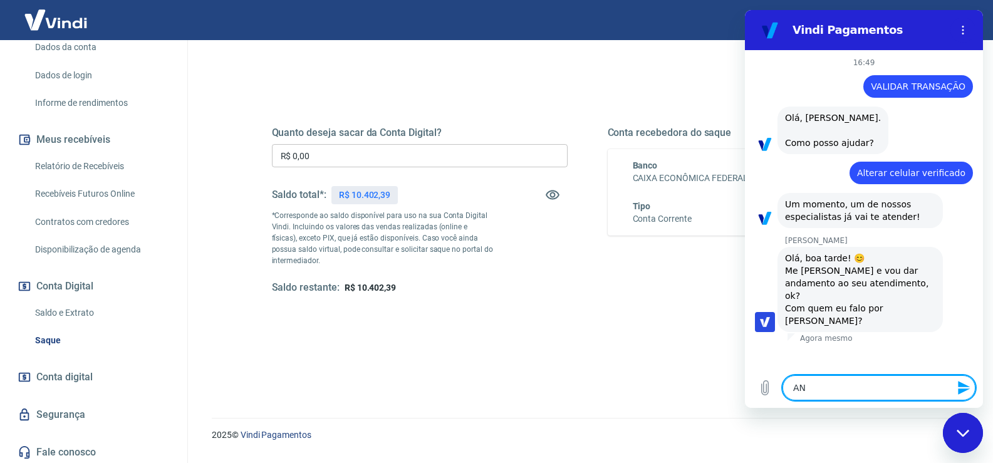
type textarea "x"
type textarea "ANDR"
type textarea "x"
type textarea "[PERSON_NAME]"
type textarea "x"
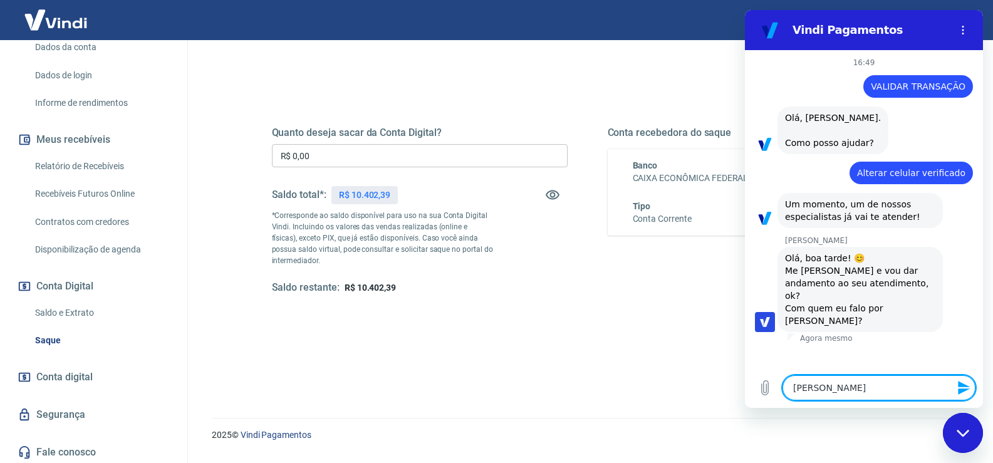
type textarea "ANDREZ"
type textarea "x"
type textarea "ANDREZZ"
type textarea "x"
type textarea "ANDREZZA"
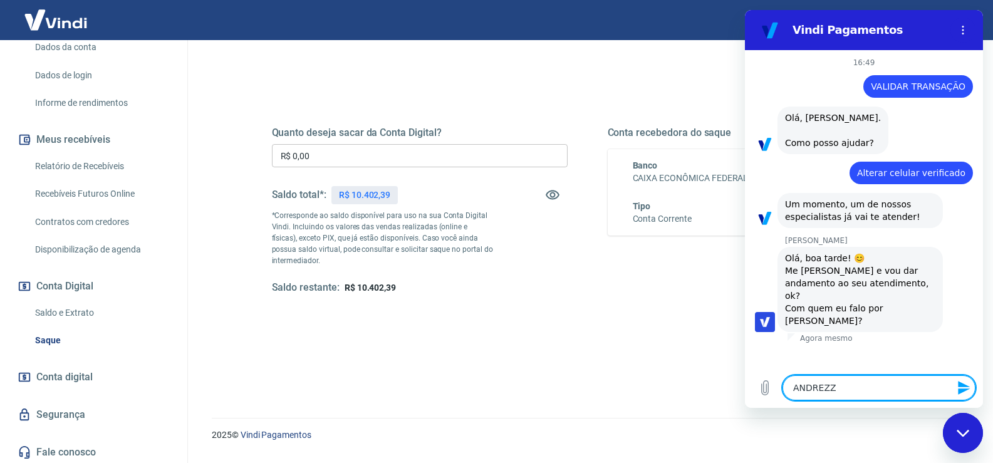
type textarea "x"
type textarea "ANDREZZA"
type textarea "x"
type textarea "ANDREZZA o"
type textarea "x"
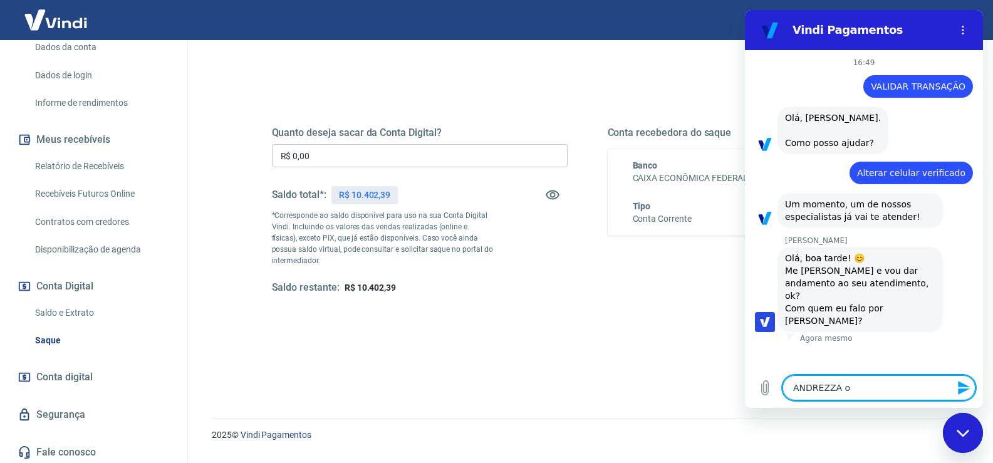
type textarea "ANDREZZA o"
type textarea "x"
type textarea "ANDREZZA o c"
type textarea "x"
type textarea "ANDREZZA o co"
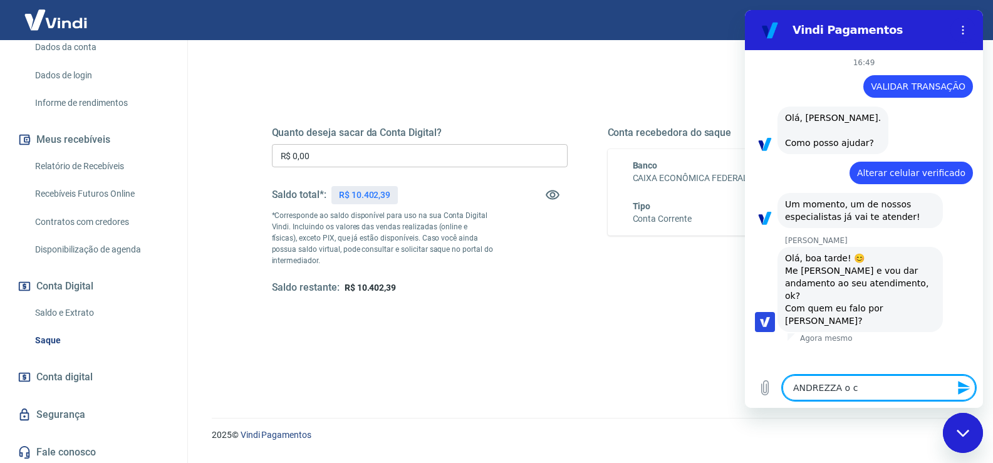
type textarea "x"
type textarea "ANDREZZA o cod"
type textarea "x"
type textarea "ANDREZZA o codi"
type textarea "x"
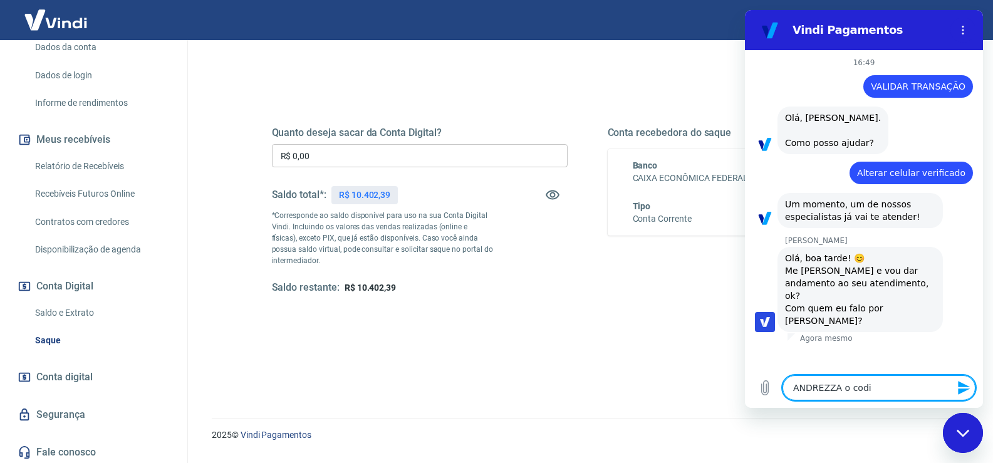
type textarea "ANDREZZA o codig"
type textarea "x"
type textarea "ANDREZZA o codigo"
type textarea "x"
type textarea "ANDREZZA o codigo"
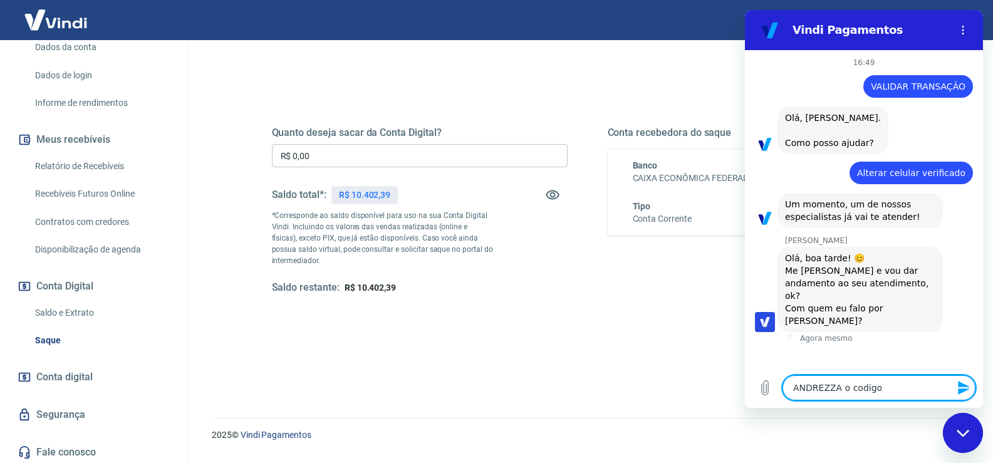
type textarea "x"
type textarea "ANDREZZA o codigo d"
type textarea "x"
type textarea "ANDREZZA o codigo de"
type textarea "x"
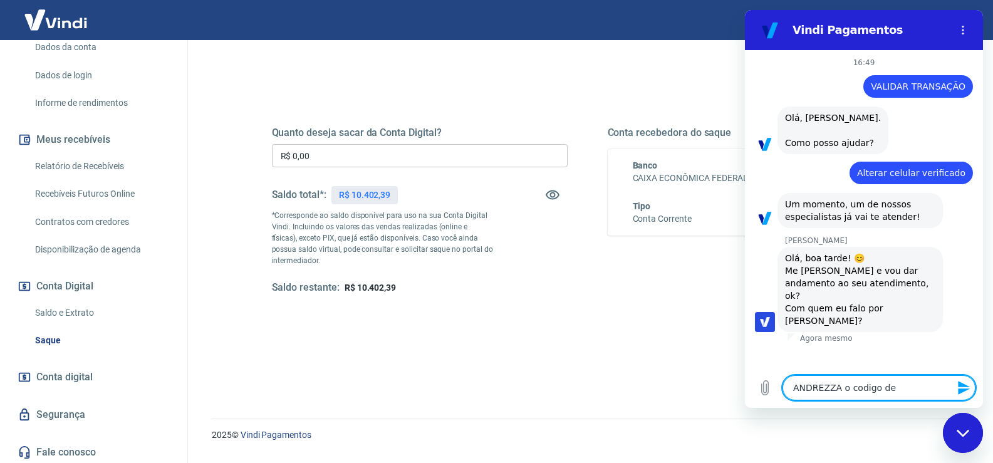
type textarea "ANDREZZA o codigo de"
type textarea "x"
type textarea "ANDREZZA o codigo de v"
type textarea "x"
type textarea "ANDREZZA o codigo de va"
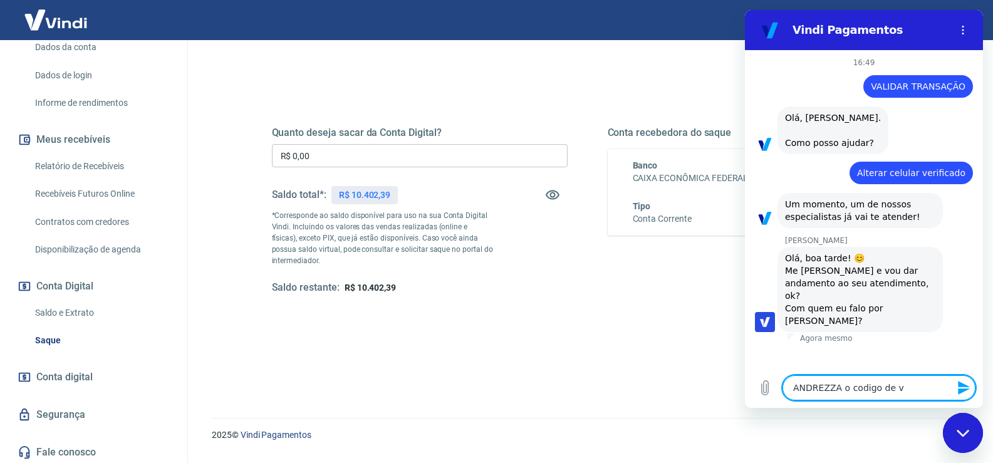
type textarea "x"
type textarea "ANDREZZA o codigo de val"
type textarea "x"
type textarea "ANDREZZA o codigo de vali"
type textarea "x"
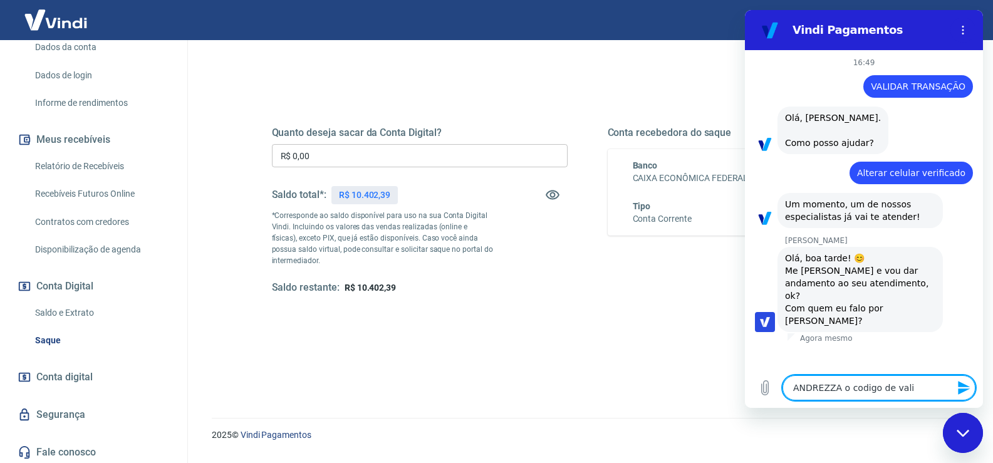
type textarea "ANDREZZA o codigo de valid"
type textarea "x"
type textarea "ANDREZZA o codigo de valida"
type textarea "x"
type textarea "ANDREZZA o codigo de validaç"
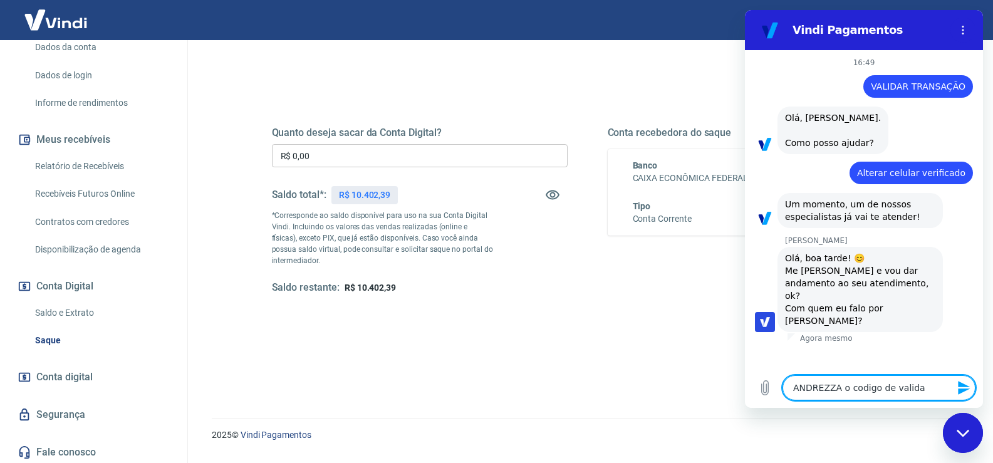
type textarea "x"
type textarea "ANDREZZA o codigo de validaçã"
type textarea "x"
type textarea "ANDREZZA o codigo de validação"
type textarea "x"
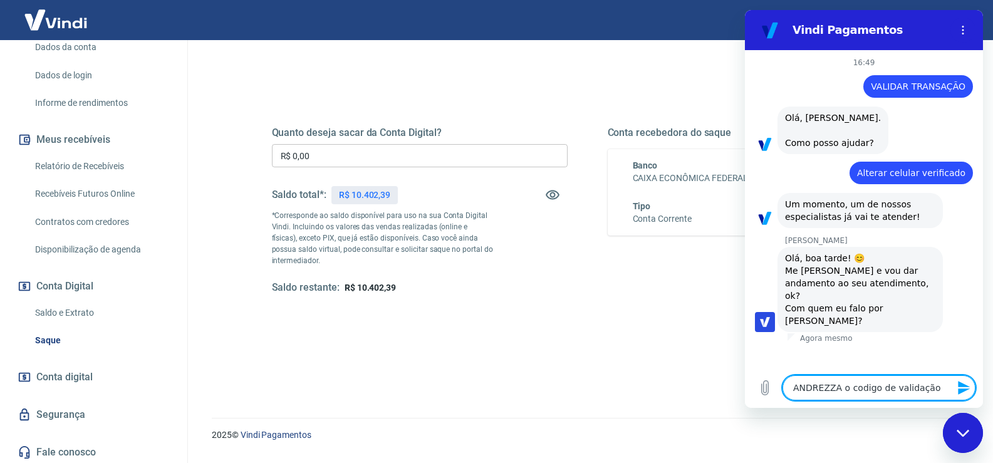
type textarea "ANDREZZA o codigo de validação"
type textarea "x"
type textarea "ANDREZZA o codigo de validação n"
type textarea "x"
type textarea "ANDREZZA o codigo de validação noa"
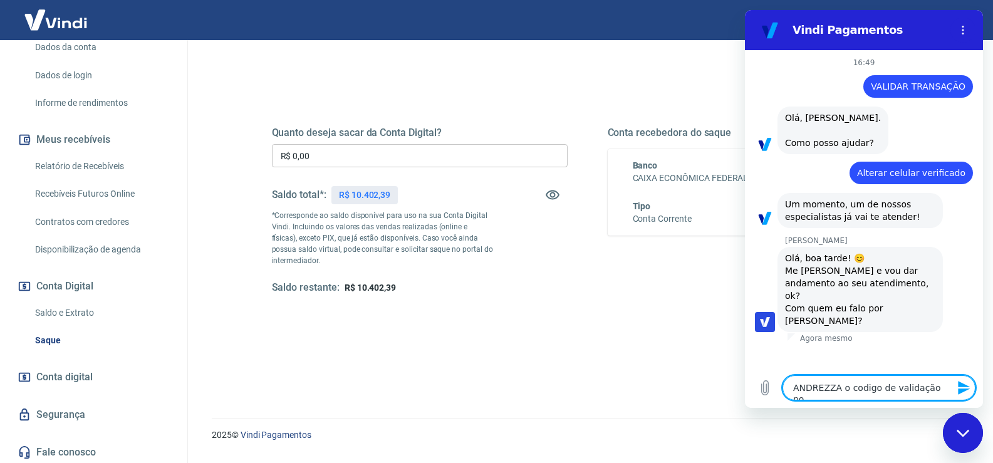
type textarea "x"
type textarea "ANDREZZA o codigo de validação noa"
type textarea "x"
type textarea "ANDREZZA o codigo de validação noa e"
type textarea "x"
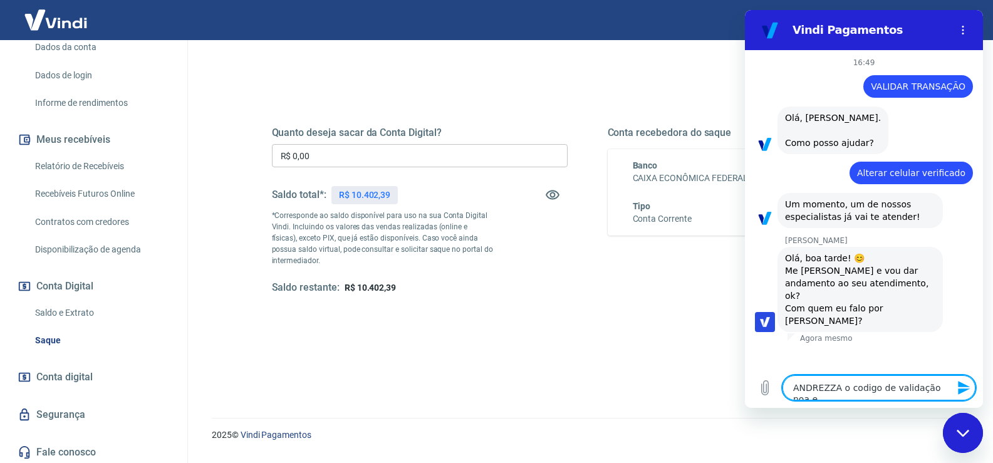
type textarea "ANDREZZA o codigo de validação noa es"
type textarea "x"
type textarea "ANDREZZA o codigo de validação noa est"
type textarea "x"
type textarea "ANDREZZA o codigo de validação noa esta"
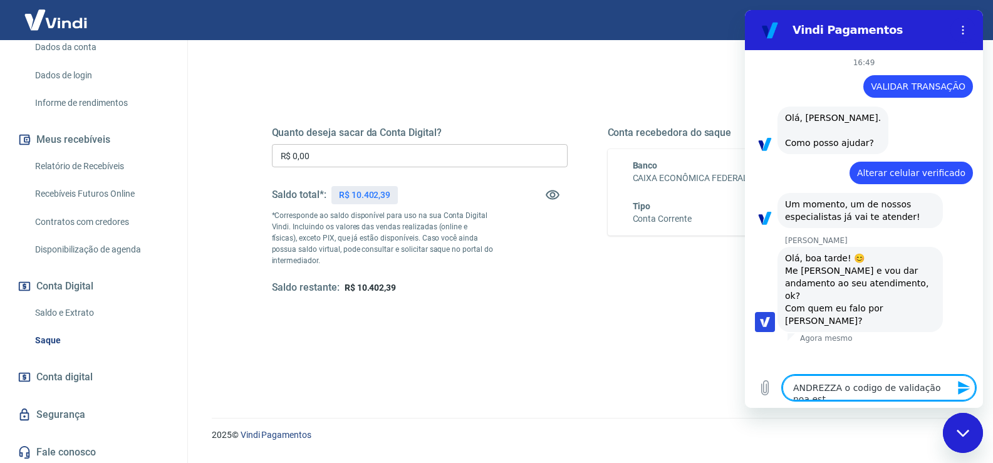
type textarea "x"
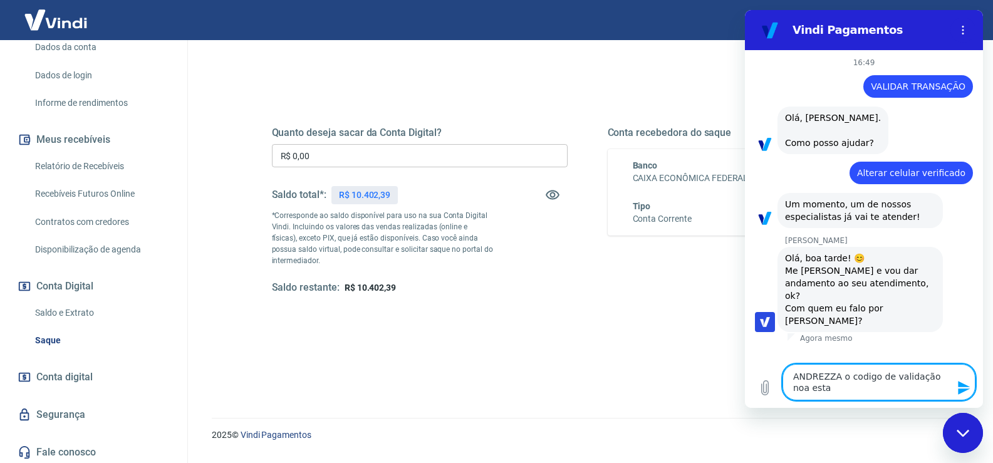
type textarea "ANDREZZA o codigo de validação noa esta"
type textarea "x"
type textarea "ANDREZZA o codigo de validação noa esta c"
type textarea "x"
type textarea "ANDREZZA o codigo de validação noa esta ch"
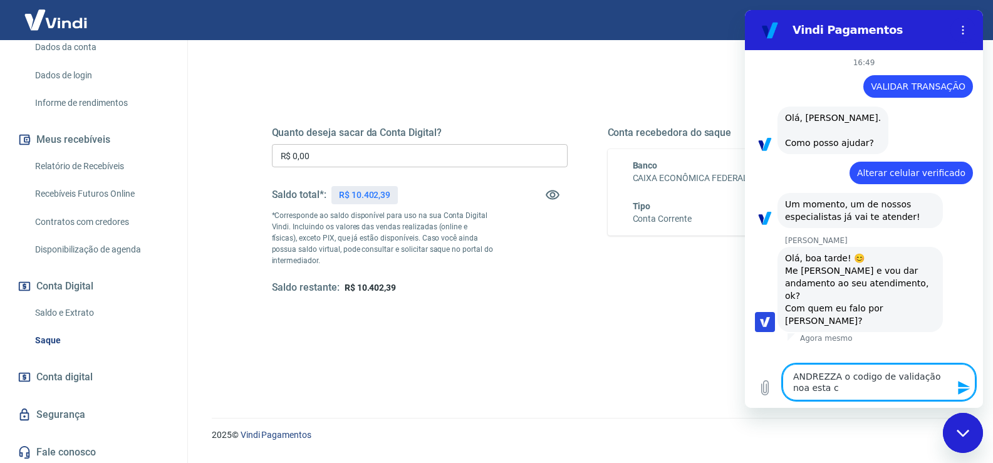
type textarea "x"
type textarea "ANDREZZA o codigo de validação noa esta che"
type textarea "x"
type textarea "ANDREZZA o codigo de validação noa esta cheg"
type textarea "x"
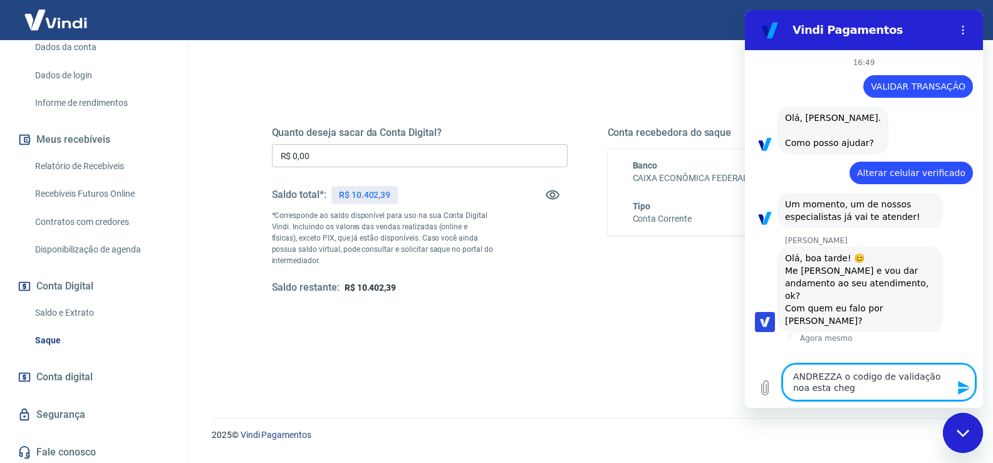
type textarea "ANDREZZA o codigo de validação noa esta chega"
type textarea "x"
type textarea "ANDREZZA o codigo de validação noa esta chegan"
type textarea "x"
type textarea "ANDREZZA o codigo de validação noa esta chegand"
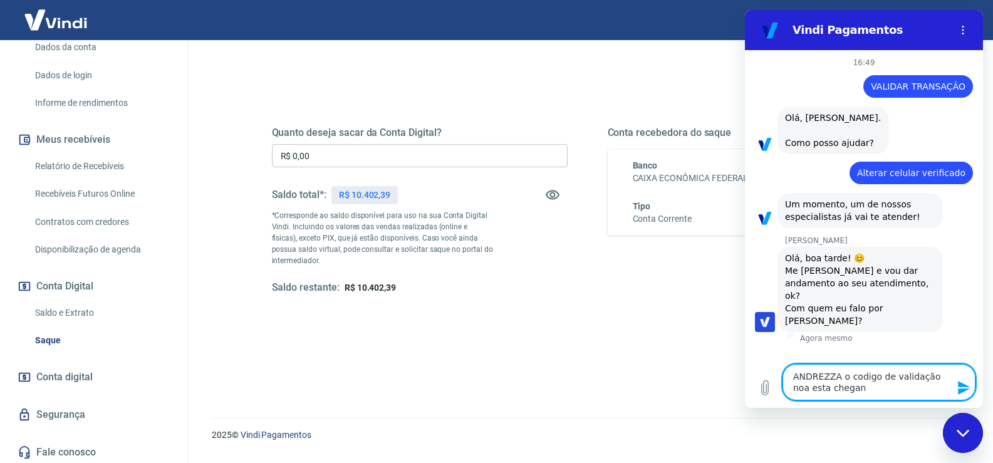
type textarea "x"
type textarea "ANDREZZA o codigo de validação noa esta chegando"
type textarea "x"
type textarea "ANDREZZA o codigo de validação noa esta chegando"
type textarea "x"
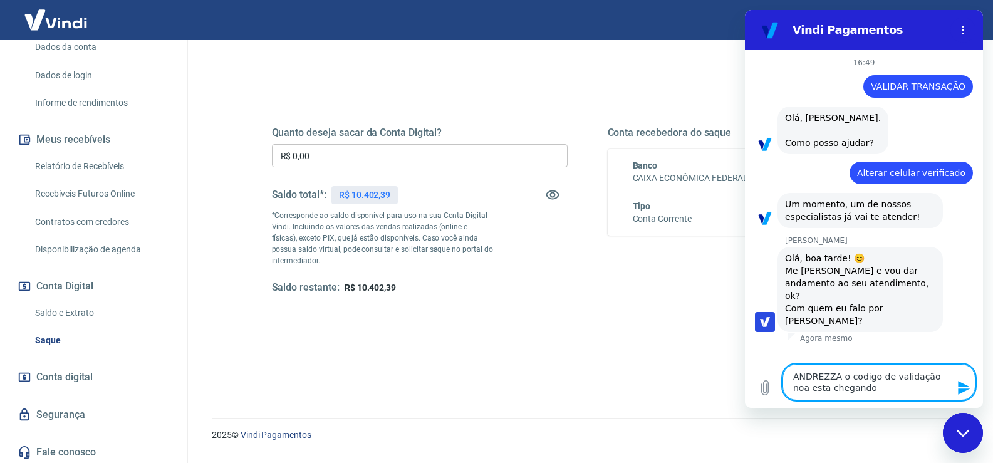
type textarea "ANDREZZA o codigo de validação noa esta chegando n"
type textarea "x"
type textarea "ANDREZZA o codigo de validação noa esta chegando no"
type textarea "x"
type textarea "ANDREZZA o codigo de validação noa esta chegando no"
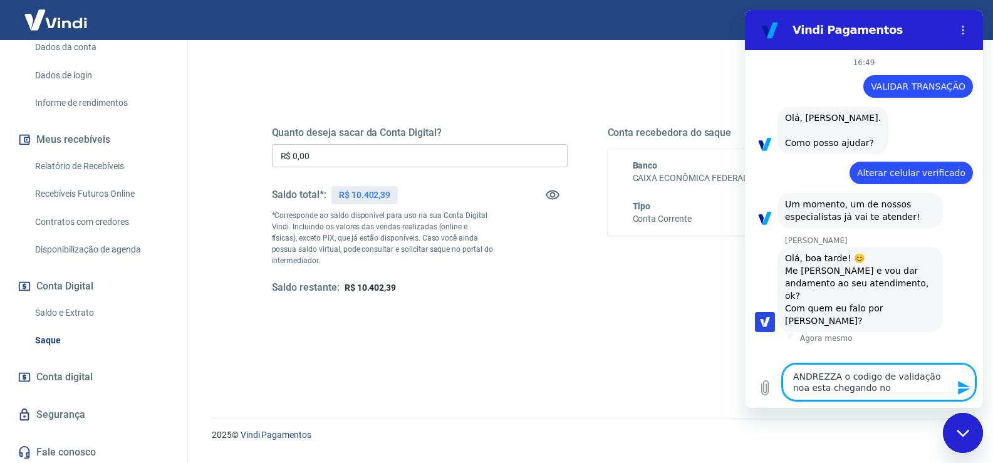
type textarea "x"
type textarea "ANDREZZA o codigo de validação noa esta chegando no c"
type textarea "x"
type textarea "ANDREZZA o codigo de validação noa esta chegando no ce"
type textarea "x"
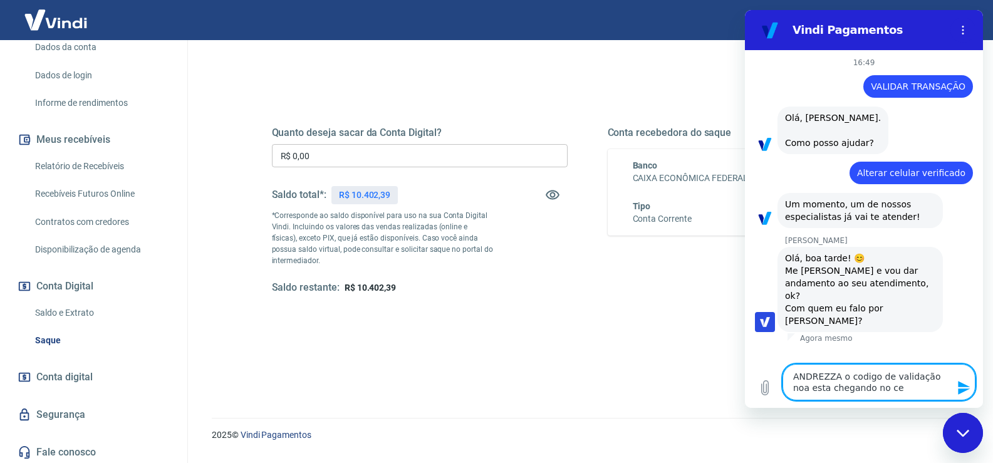
type textarea "ANDREZZA o codigo de validação noa esta chegando no cel"
type textarea "x"
type textarea "ANDREZZA o codigo de validação noa esta chegando no cel"
type textarea "x"
type textarea "ANDREZZA o codigo de validação noa esta chegando no cel c"
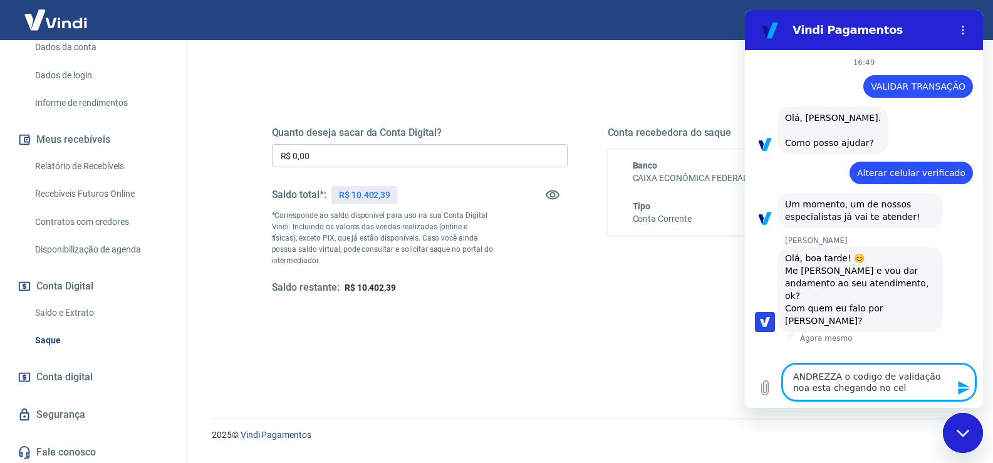
type textarea "x"
type textarea "ANDREZZA o codigo de validação noa esta chegando no cel ca"
type textarea "x"
type textarea "ANDREZZA o codigo de validação noa esta chegando no cel cad"
type textarea "x"
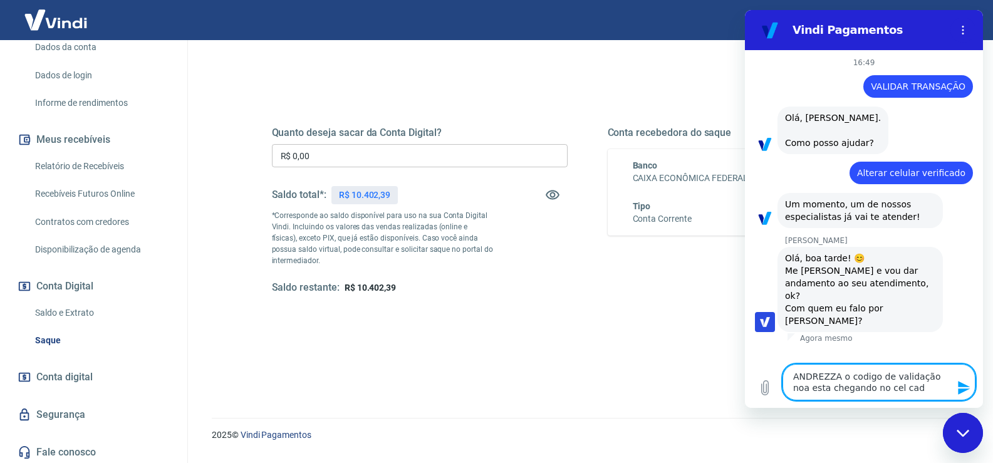
type textarea "ANDREZZA o codigo de validação noa esta chegando no cel cada"
type textarea "x"
type textarea "ANDREZZA o codigo de validação noa esta chegando no cel cadas"
type textarea "x"
type textarea "ANDREZZA o codigo de validação noa esta chegando no cel cadast"
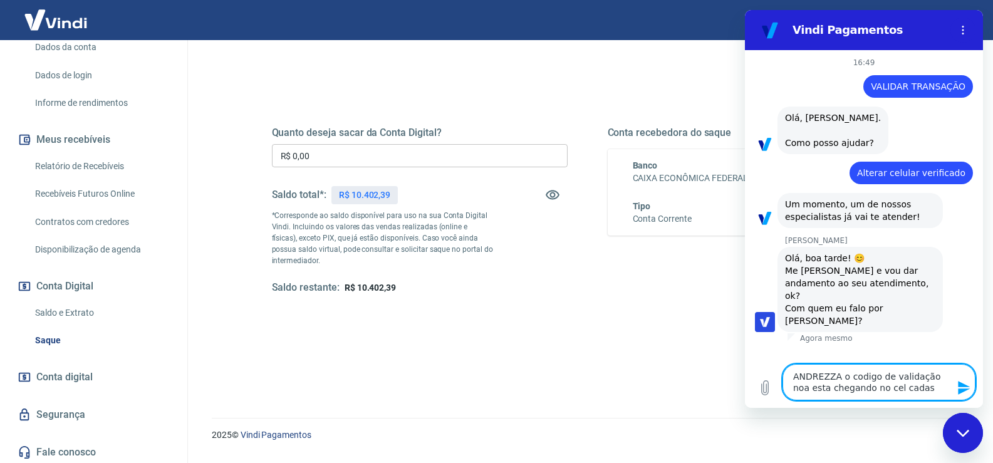
type textarea "x"
type textarea "ANDREZZA o codigo de validação noa esta chegando no cel cadastr"
type textarea "x"
type textarea "ANDREZZA o codigo de validação noa esta chegando no cel cadastra"
type textarea "x"
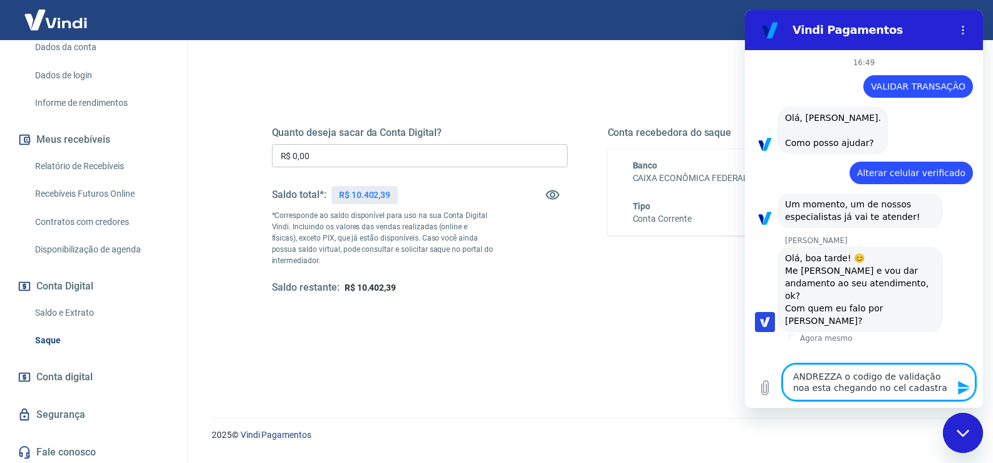
type textarea "ANDREZZA o codigo de validação noa esta chegando no cel cadastrad"
type textarea "x"
type textarea "ANDREZZA o codigo de validação noa esta chegando no cel cadastrado"
type textarea "x"
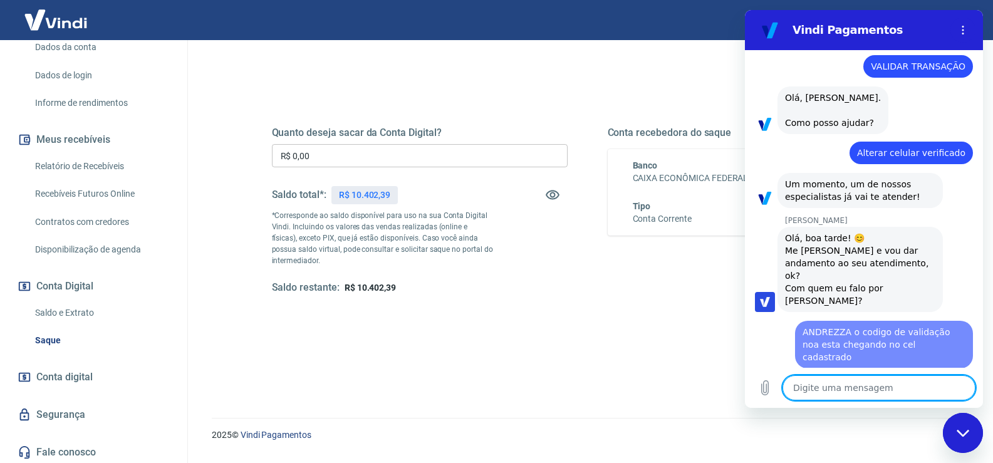
type textarea "x"
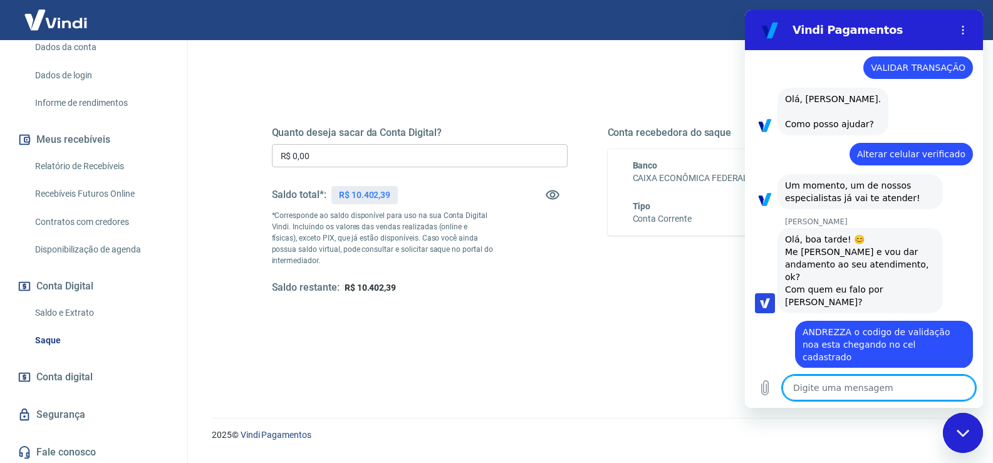
scroll to position [21, 0]
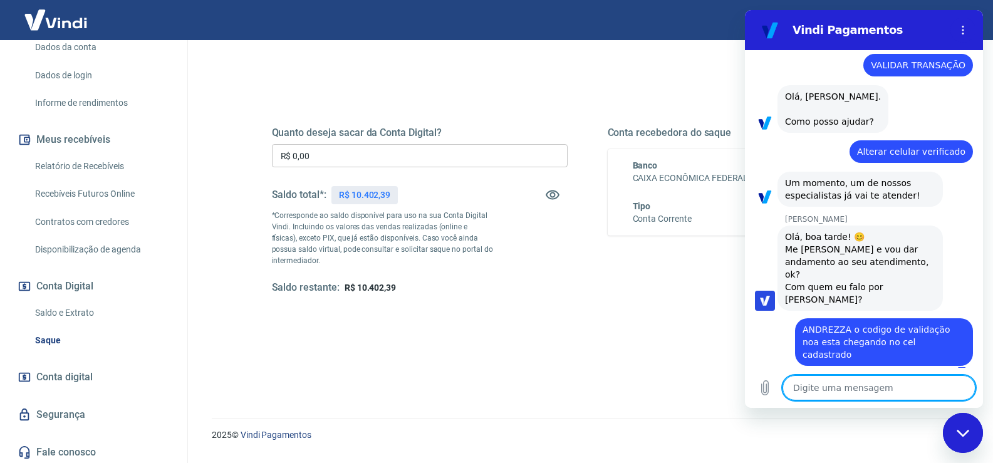
type textarea "e"
type textarea "x"
type textarea "es"
type textarea "x"
type textarea "est"
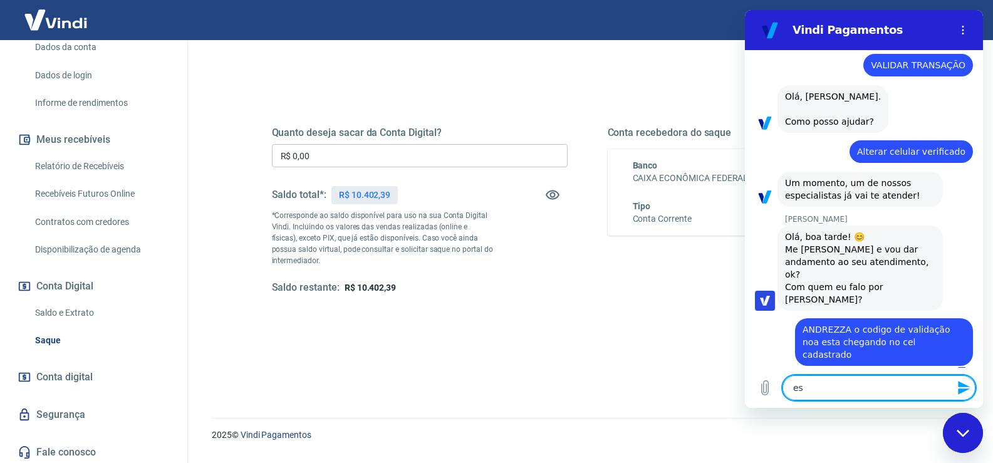
type textarea "x"
type textarea "esta"
type textarea "x"
type textarea "esta"
type textarea "x"
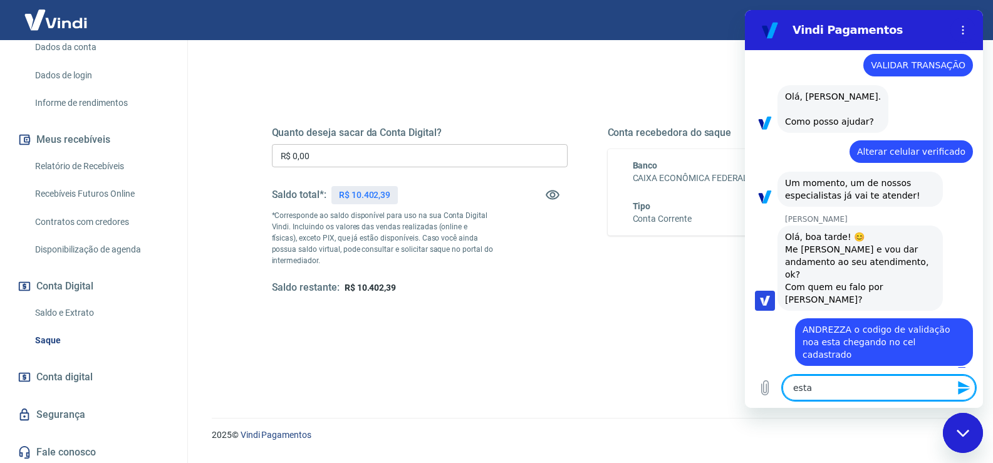
type textarea "esta i"
type textarea "x"
type textarea "esta in"
type textarea "x"
type textarea "esta ind"
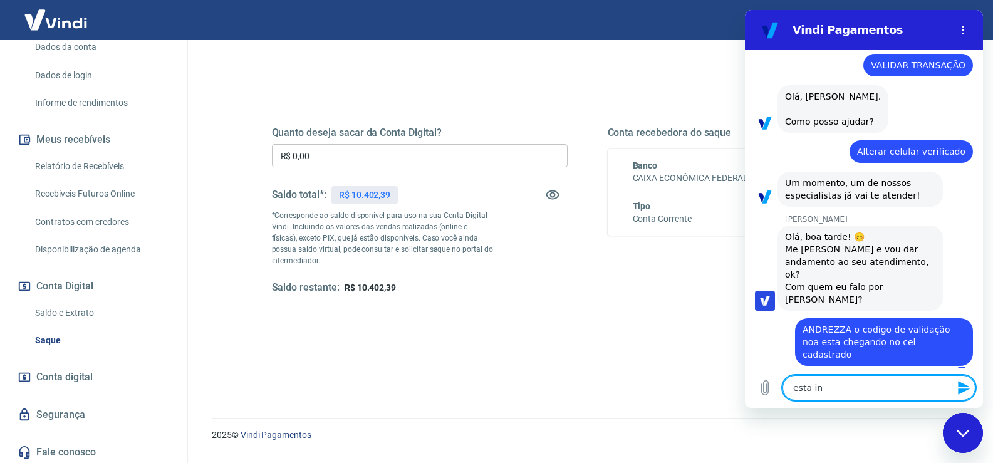
type textarea "x"
type textarea "esta indo"
type textarea "x"
type textarea "esta indo"
type textarea "x"
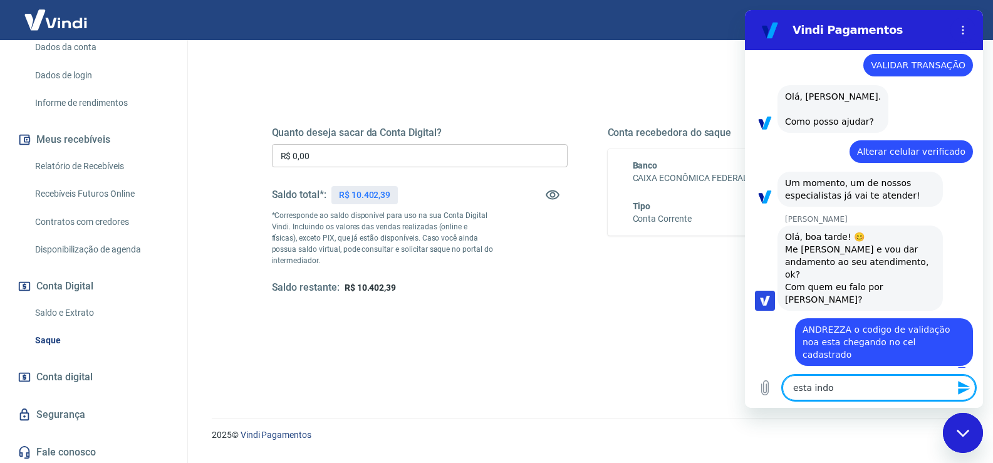
type textarea "esta indo p"
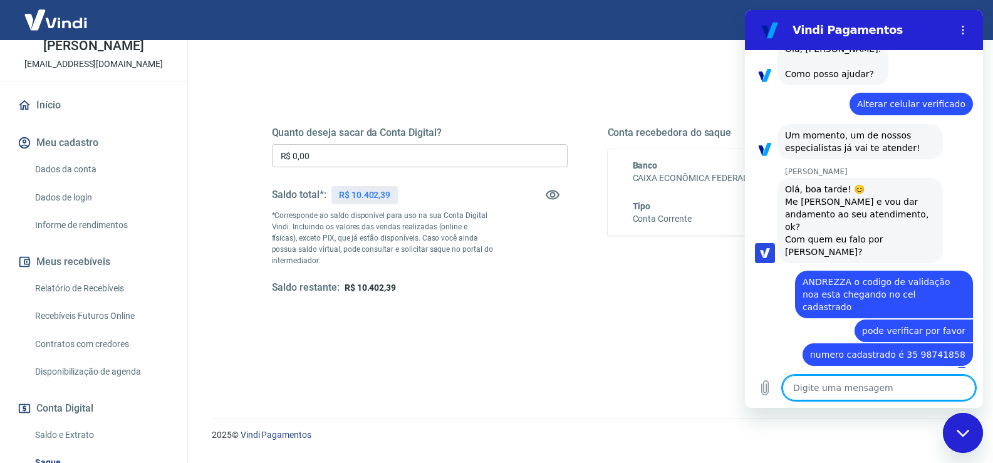
scroll to position [63, 0]
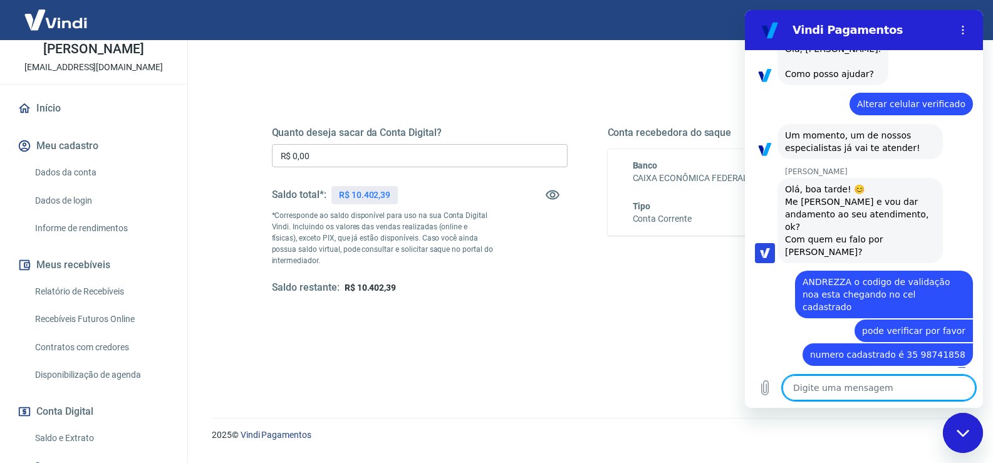
click at [91, 182] on link "Dados da conta" at bounding box center [101, 173] width 142 height 26
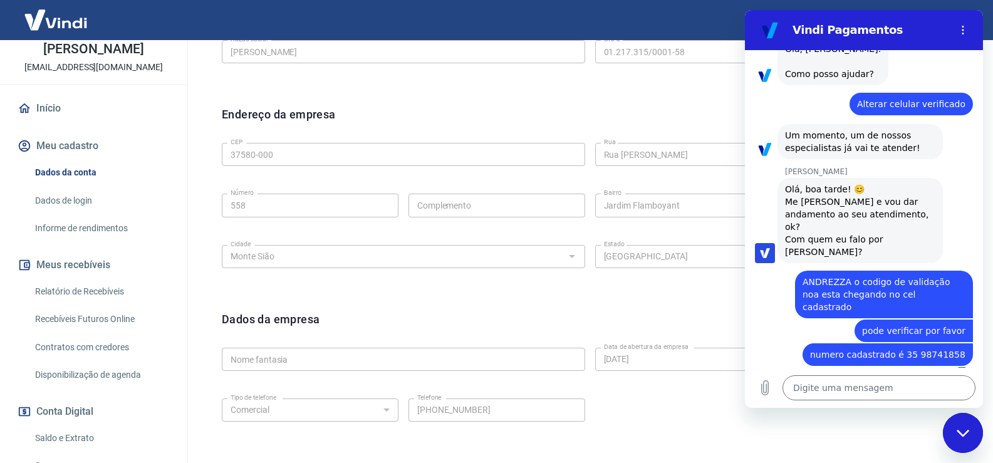
scroll to position [441, 0]
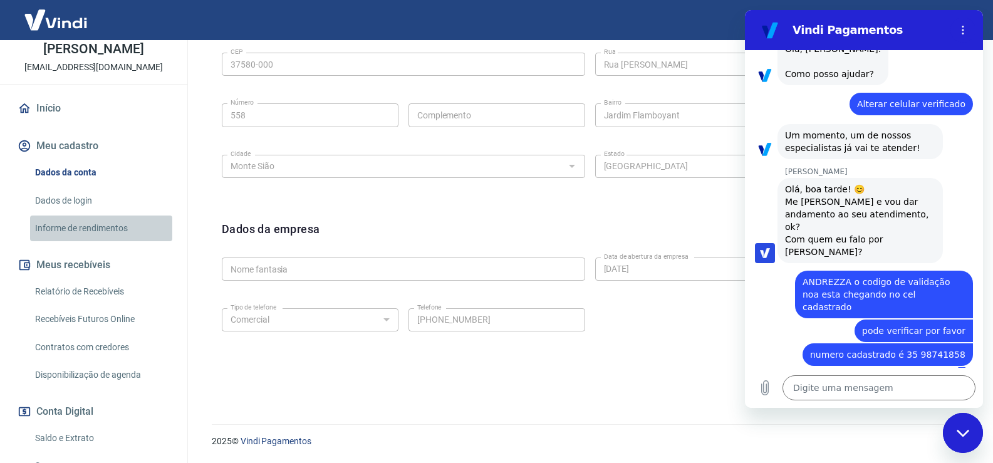
click at [130, 239] on link "Informe de rendimentos" at bounding box center [101, 229] width 142 height 26
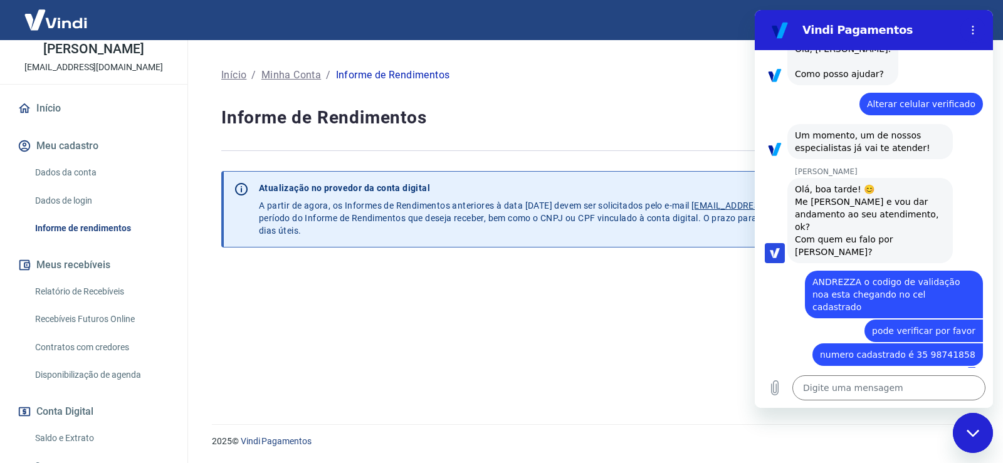
click at [110, 212] on link "Dados de login" at bounding box center [101, 201] width 142 height 26
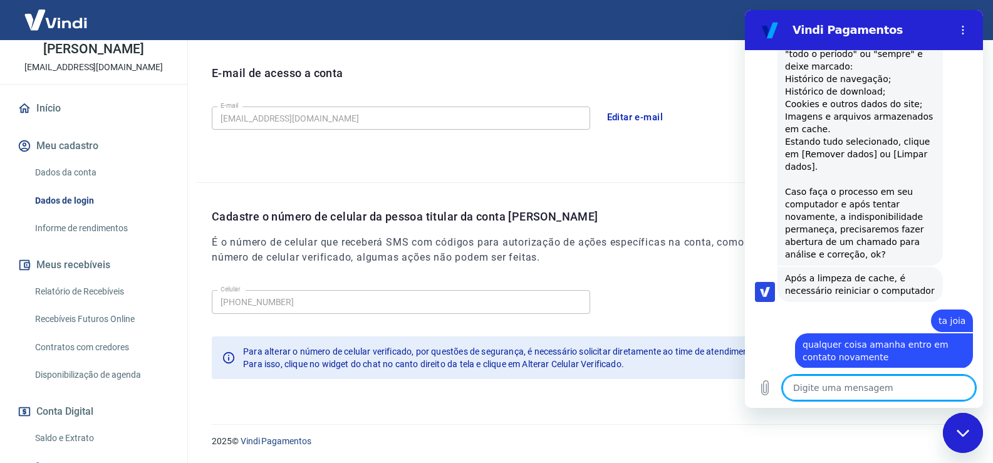
scroll to position [756, 0]
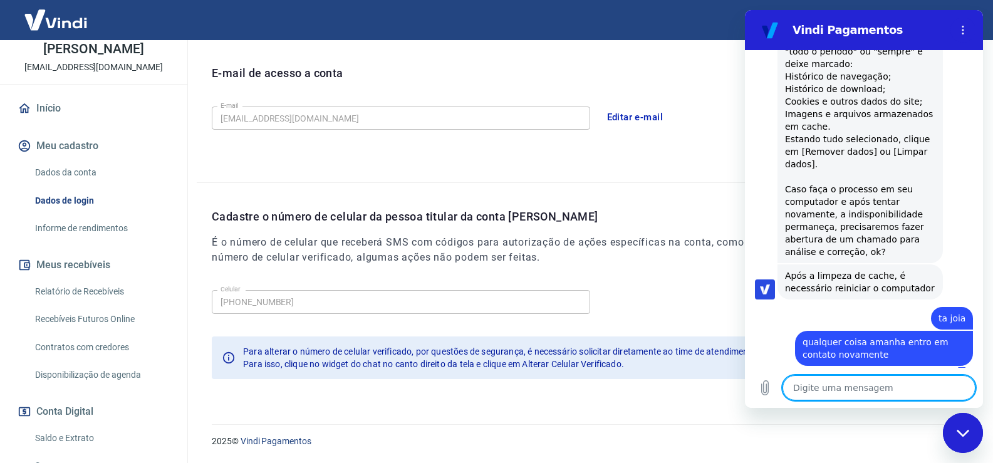
click at [708, 112] on div "Editar e-mail" at bounding box center [789, 117] width 379 height 26
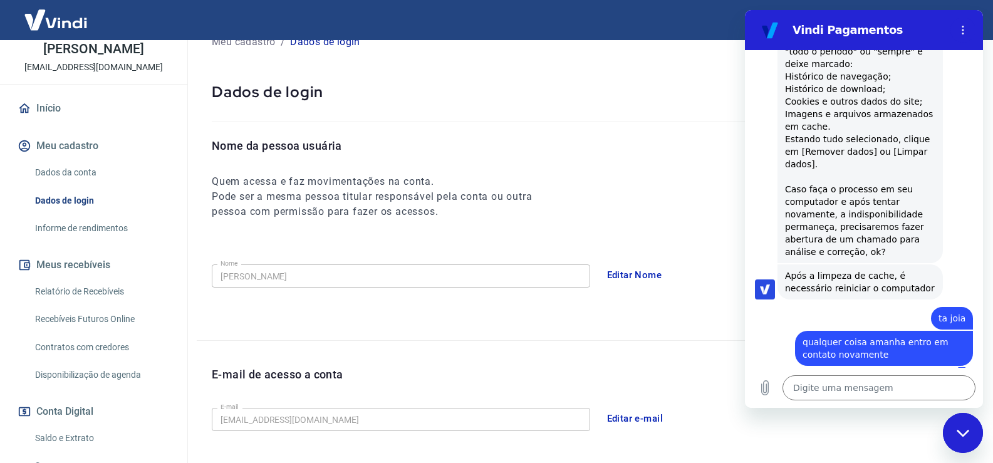
scroll to position [0, 0]
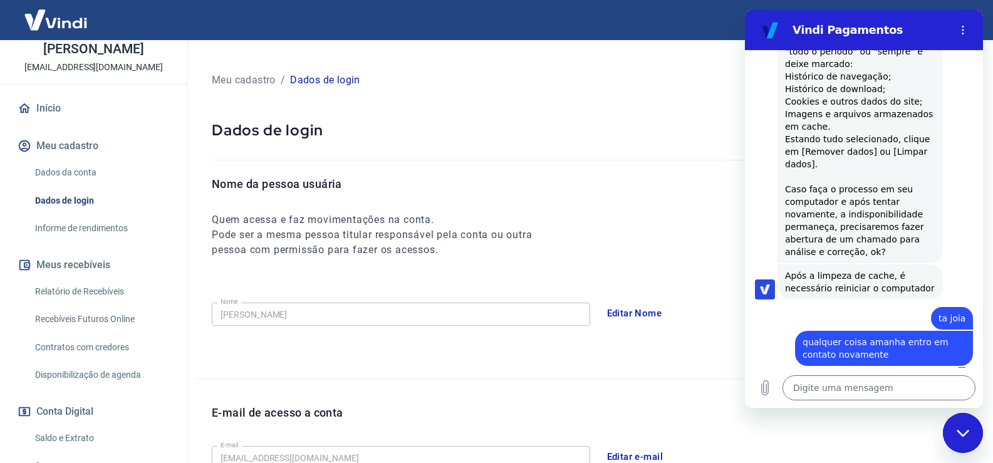
click at [960, 424] on div "Fechar janela de mensagens" at bounding box center [964, 433] width 38 height 38
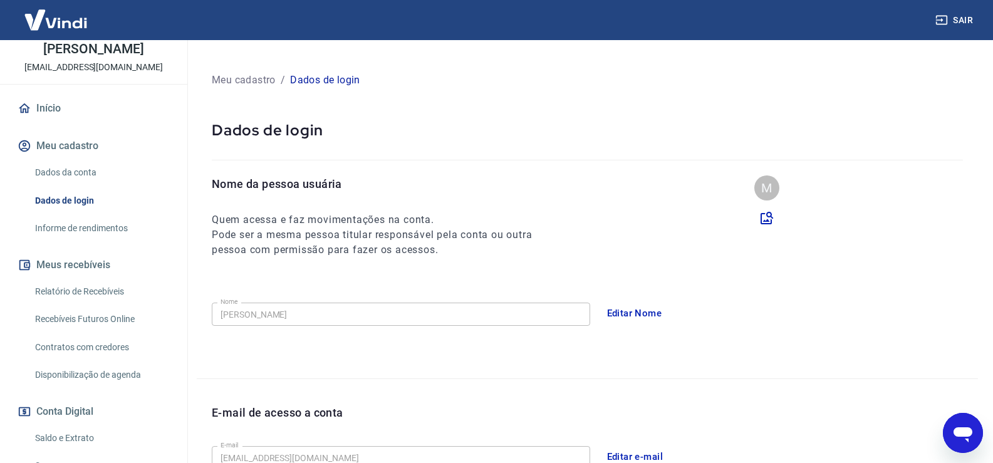
click at [951, 21] on button "Sair" at bounding box center [955, 20] width 45 height 23
